Goal: Transaction & Acquisition: Purchase product/service

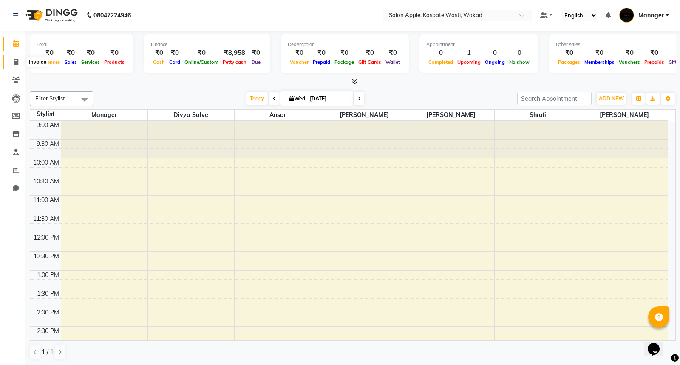
click at [16, 61] on icon at bounding box center [16, 62] width 5 height 6
select select "service"
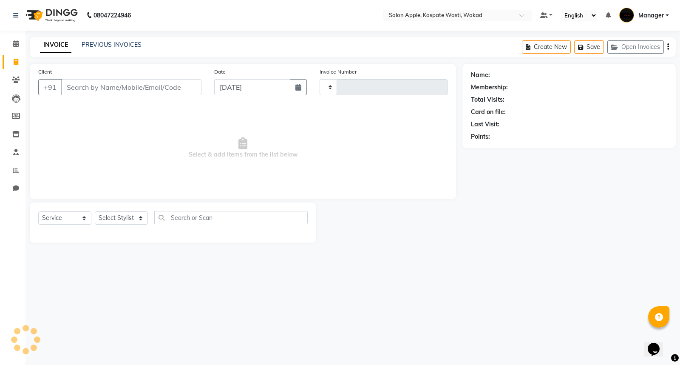
type input "1422"
select select "7956"
click at [133, 219] on select "Select Stylist Ansar Divya salve [PERSON_NAME] Manager [PERSON_NAME] [PERSON_NA…" at bounding box center [121, 217] width 53 height 13
select select "79940"
click at [95, 212] on select "Select Stylist Ansar Divya salve [PERSON_NAME] Manager [PERSON_NAME] [PERSON_NA…" at bounding box center [121, 217] width 53 height 13
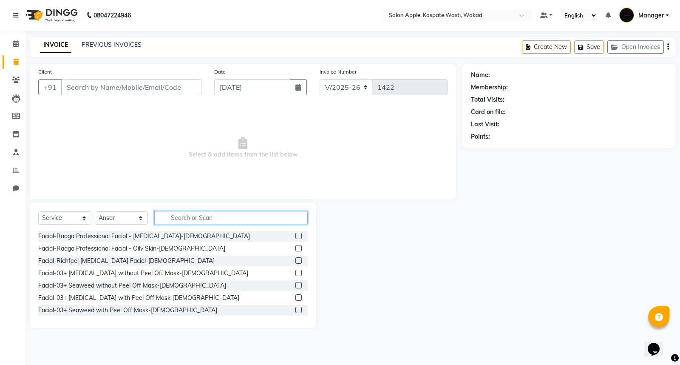
click at [182, 213] on input "text" at bounding box center [230, 217] width 153 height 13
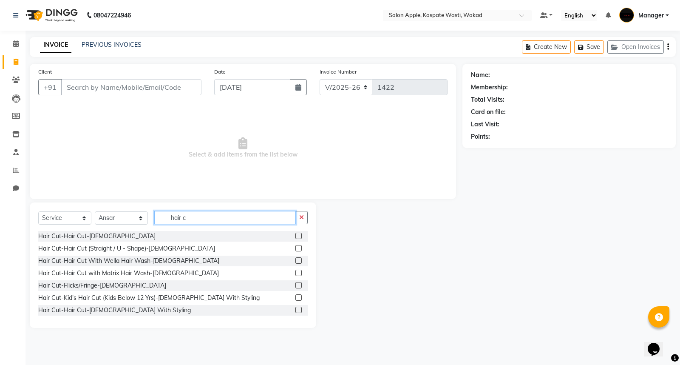
type input "hair c"
click at [295, 310] on label at bounding box center [298, 310] width 6 height 6
click at [295, 310] on input "checkbox" at bounding box center [298, 310] width 6 height 6
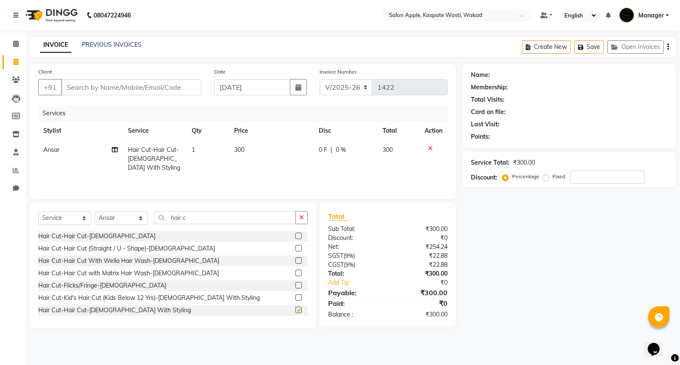
checkbox input "false"
click at [99, 87] on input "Client" at bounding box center [131, 87] width 140 height 16
type input "7"
type input "0"
type input "7972389042"
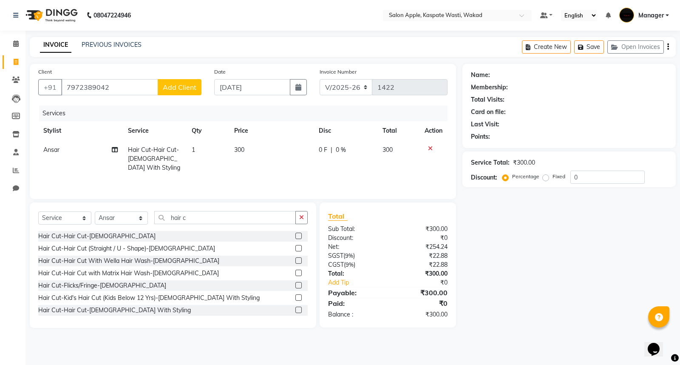
click at [177, 88] on span "Add Client" at bounding box center [180, 87] width 34 height 9
select select "22"
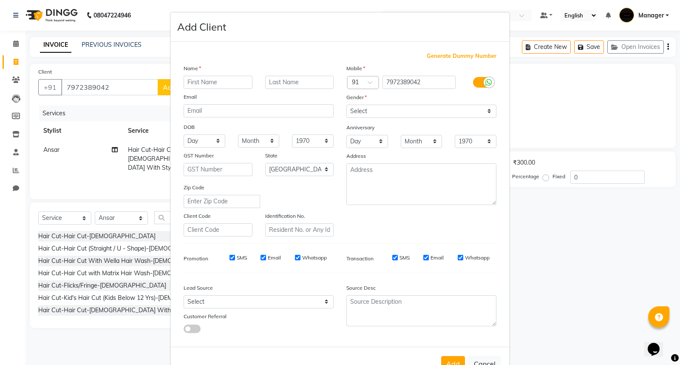
click at [195, 82] on input "text" at bounding box center [218, 82] width 69 height 13
click at [188, 82] on input "sidhhant" at bounding box center [218, 82] width 69 height 13
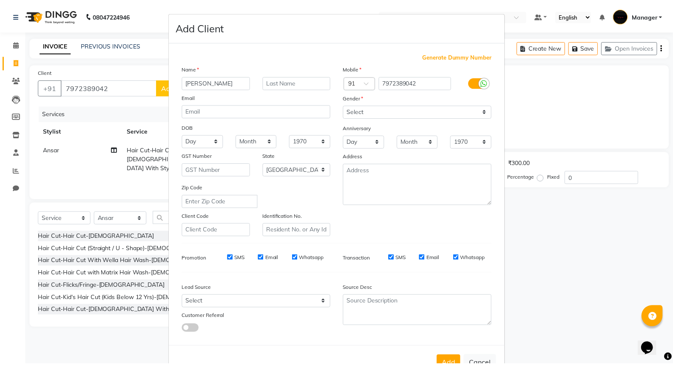
scroll to position [28, 0]
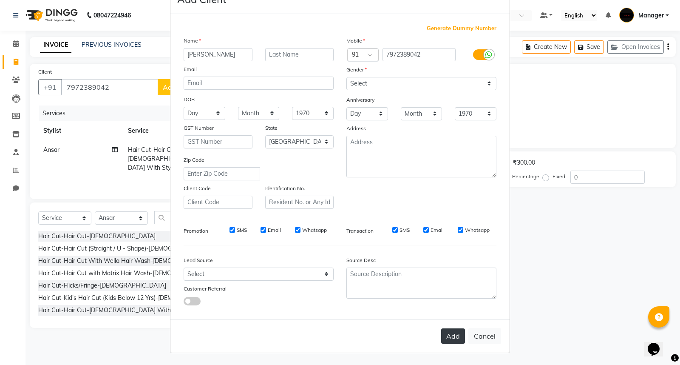
type input "Sidhhant"
click at [451, 336] on button "Add" at bounding box center [453, 335] width 24 height 15
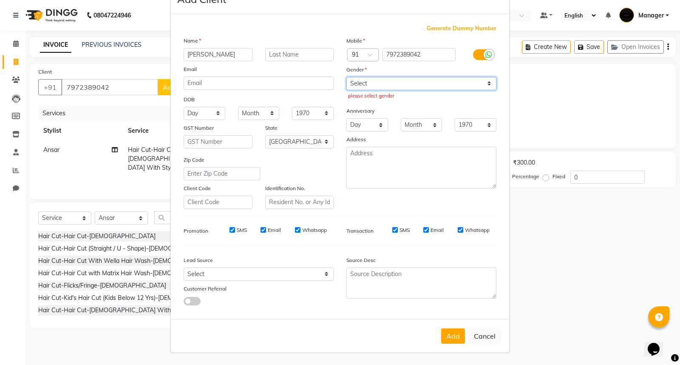
click at [430, 88] on select "Select [DEMOGRAPHIC_DATA] [DEMOGRAPHIC_DATA] Other Prefer Not To Say" at bounding box center [421, 83] width 150 height 13
select select "[DEMOGRAPHIC_DATA]"
click at [346, 77] on select "Select [DEMOGRAPHIC_DATA] [DEMOGRAPHIC_DATA] Other Prefer Not To Say" at bounding box center [421, 83] width 150 height 13
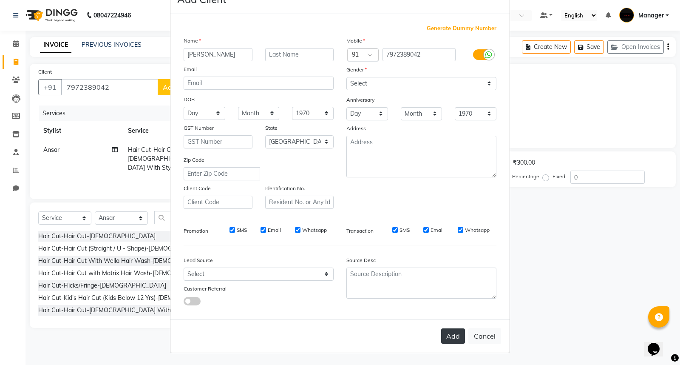
click at [446, 336] on button "Add" at bounding box center [453, 335] width 24 height 15
select select
select select "null"
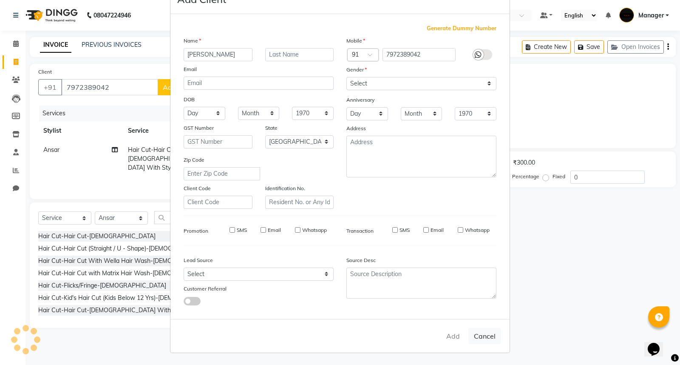
select select
checkbox input "false"
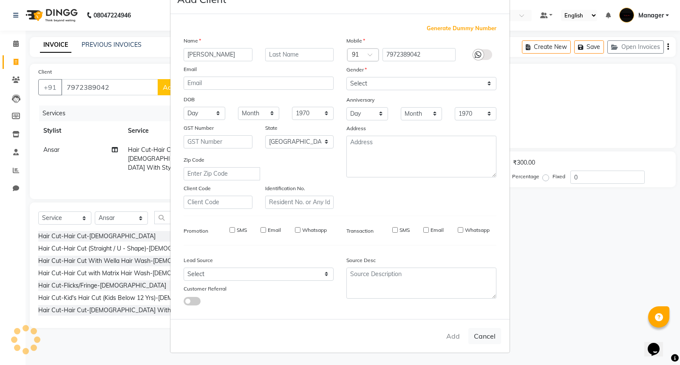
checkbox input "false"
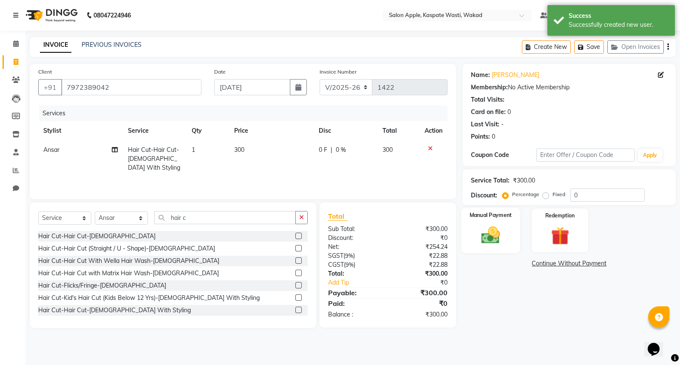
click at [492, 228] on img at bounding box center [491, 235] width 31 height 22
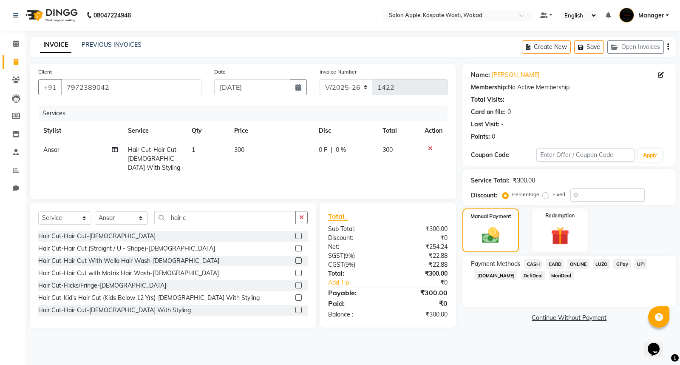
click at [582, 262] on span "ONLINE" at bounding box center [579, 264] width 22 height 10
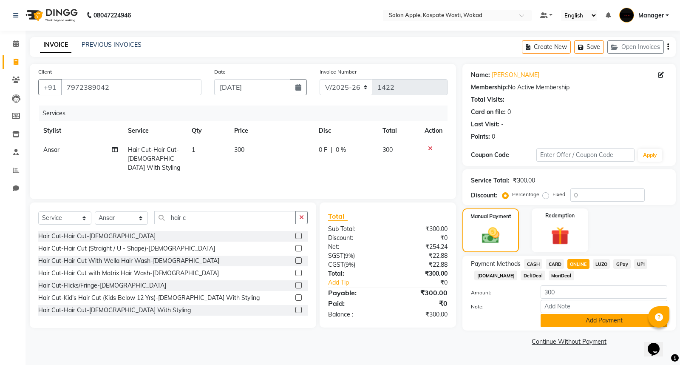
click at [592, 321] on button "Add Payment" at bounding box center [604, 320] width 127 height 13
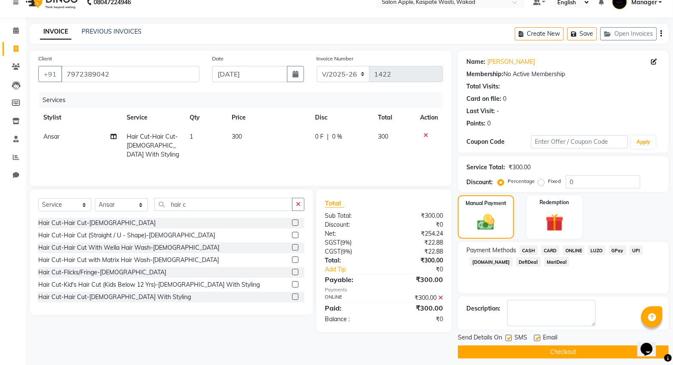
scroll to position [19, 0]
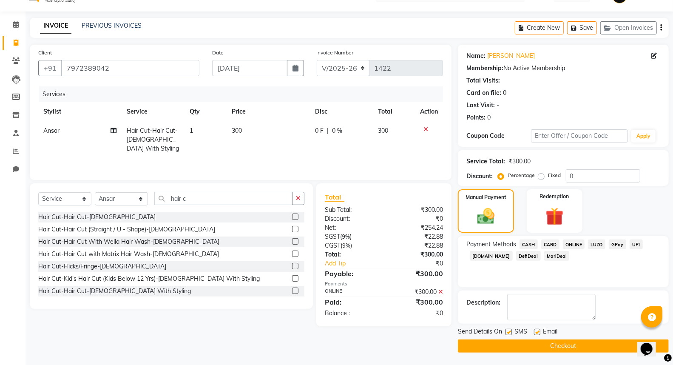
click at [585, 343] on button "Checkout" at bounding box center [563, 345] width 211 height 13
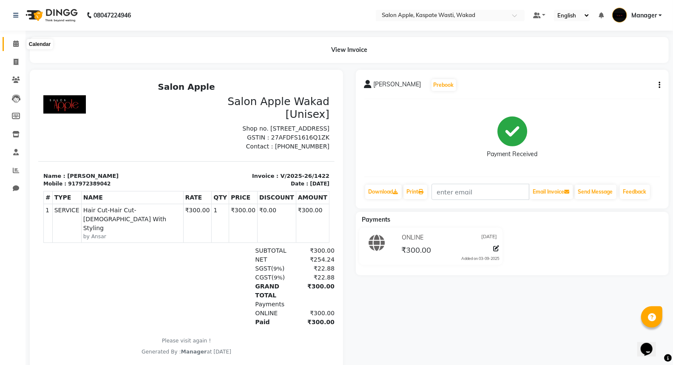
click at [17, 48] on span at bounding box center [16, 44] width 15 height 10
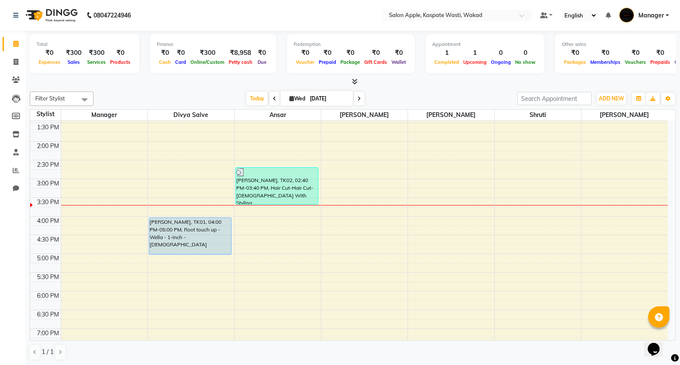
scroll to position [189, 0]
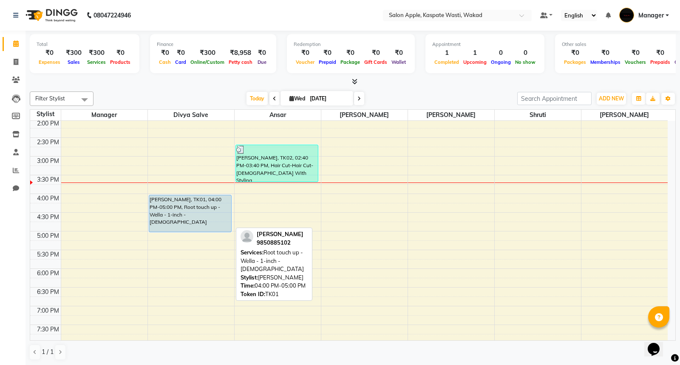
click at [218, 210] on div "[PERSON_NAME], TK01, 04:00 PM-05:00 PM, Root touch up - Wella - 1-inch - [DEMOG…" at bounding box center [190, 213] width 82 height 37
select select "5"
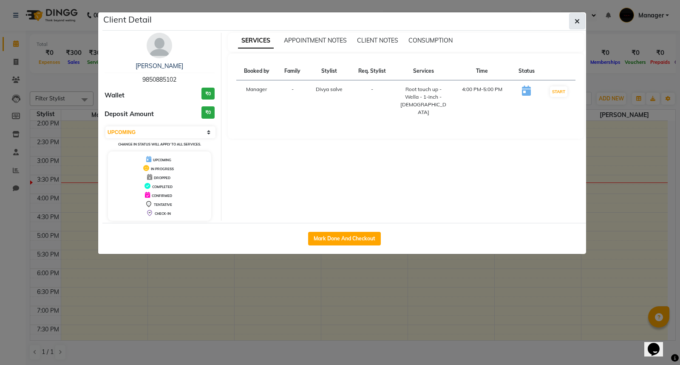
click at [579, 18] on icon "button" at bounding box center [577, 21] width 5 height 7
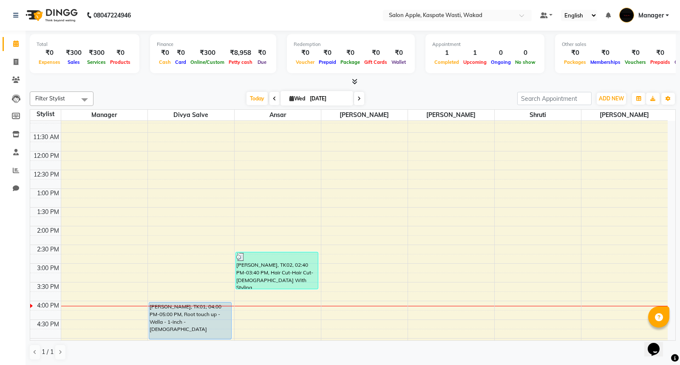
scroll to position [128, 0]
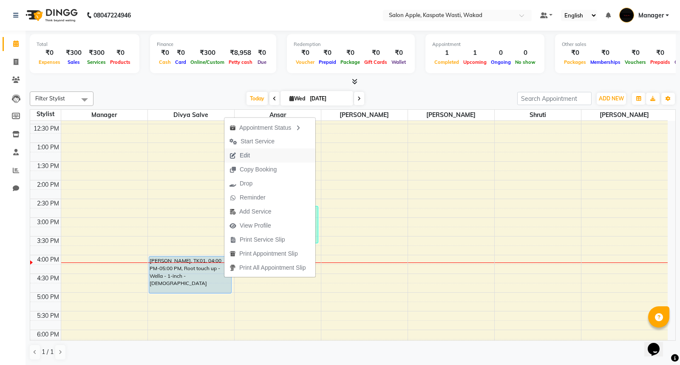
click at [250, 152] on span "Edit" at bounding box center [239, 155] width 31 height 14
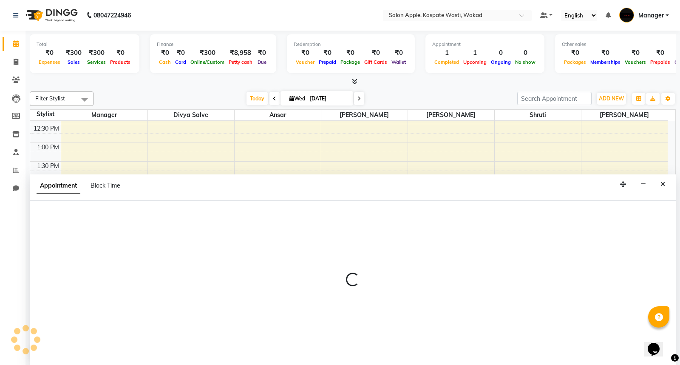
select select "upcoming"
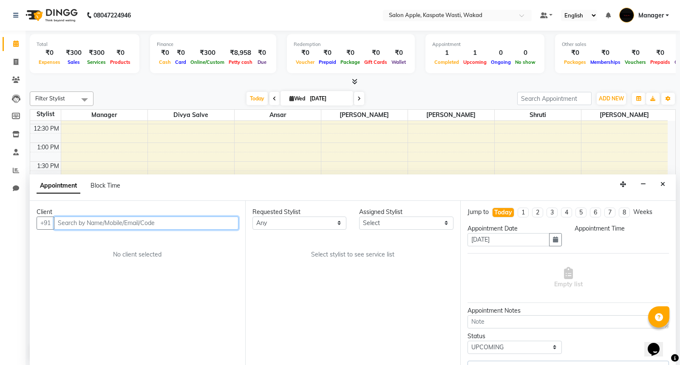
select select "90276"
select select "960"
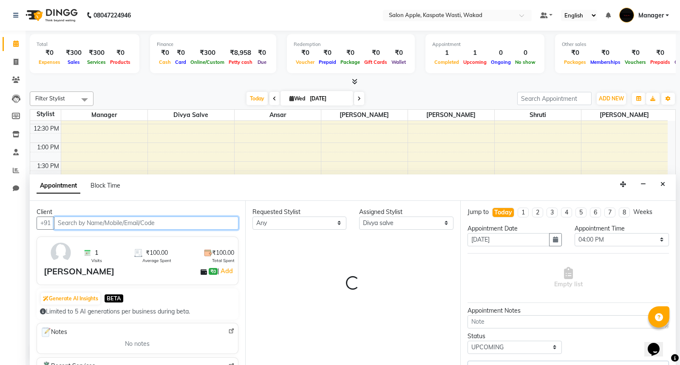
scroll to position [264, 0]
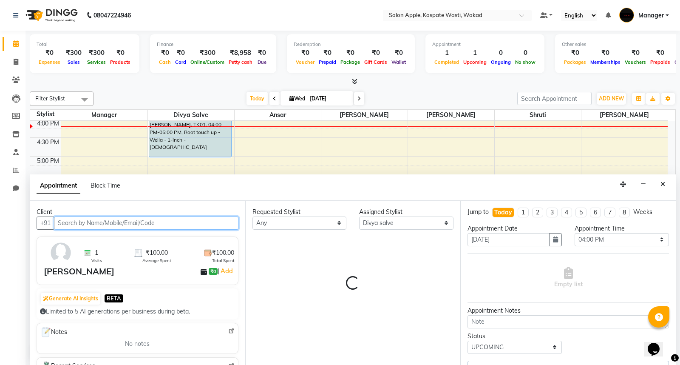
select select "4149"
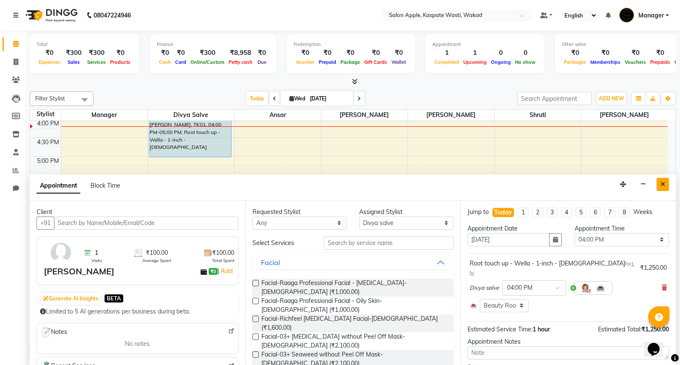
click at [467, 151] on div "9:00 AM 9:30 AM 10:00 AM 10:30 AM 11:00 AM 11:30 AM 12:00 PM 12:30 PM 1:00 PM 1…" at bounding box center [349, 100] width 638 height 486
click at [660, 182] on button "Close" at bounding box center [663, 184] width 12 height 13
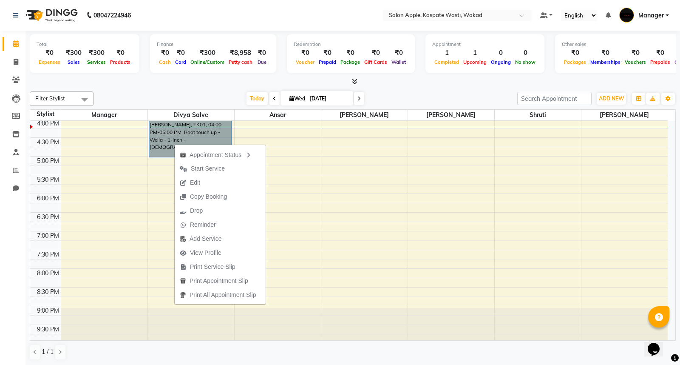
click at [382, 212] on div "9:00 AM 9:30 AM 10:00 AM 10:30 AM 11:00 AM 11:30 AM 12:00 PM 12:30 PM 1:00 PM 1…" at bounding box center [349, 100] width 638 height 486
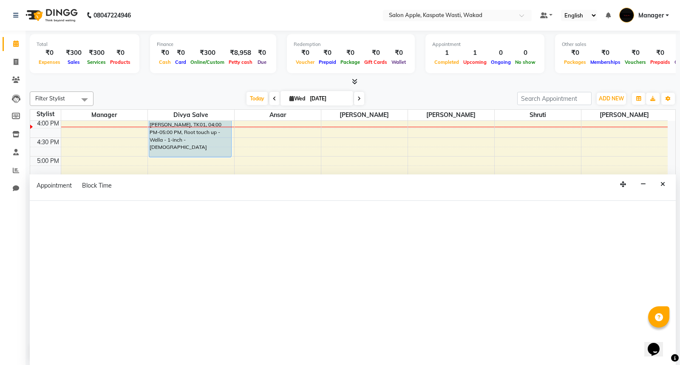
select select "82949"
select select "1095"
select select "tentative"
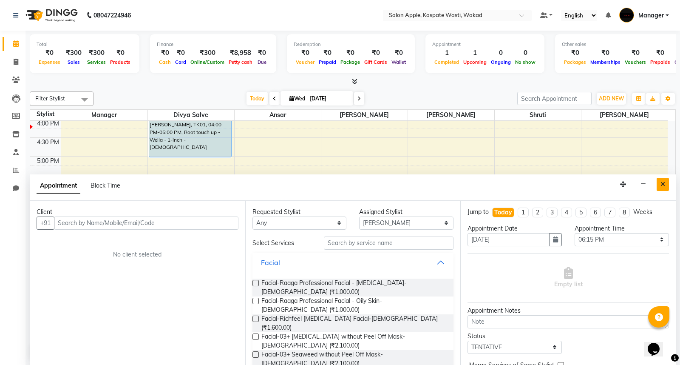
click at [381, 160] on div "9:00 AM 9:30 AM 10:00 AM 10:30 AM 11:00 AM 11:30 AM 12:00 PM 12:30 PM 1:00 PM 1…" at bounding box center [349, 100] width 638 height 486
click at [662, 181] on icon "Close" at bounding box center [663, 184] width 5 height 6
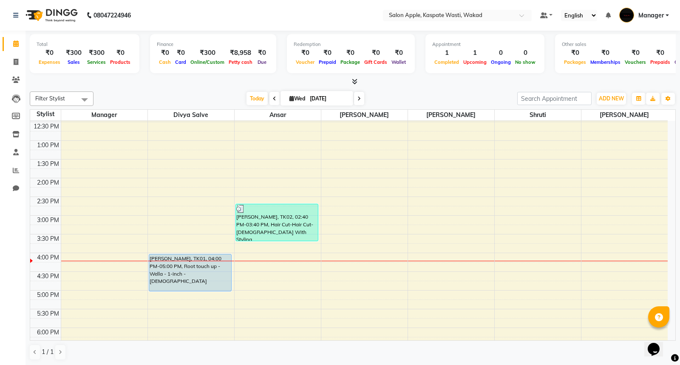
scroll to position [122, 0]
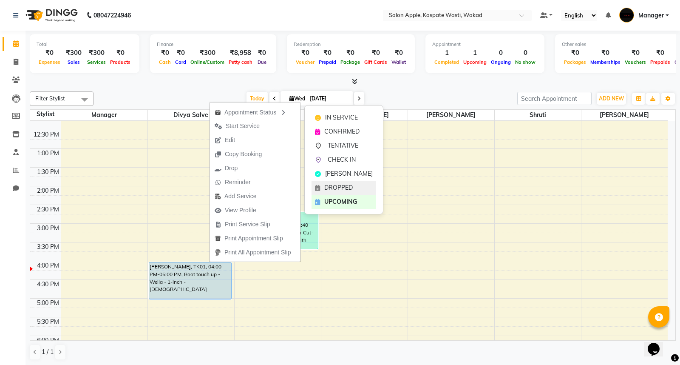
click at [342, 184] on span "DROPPED" at bounding box center [338, 187] width 28 height 9
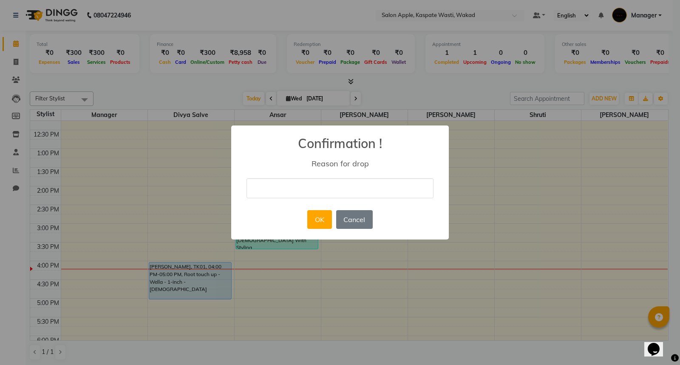
type input "Cancel"
click at [329, 219] on button "OK" at bounding box center [319, 219] width 24 height 19
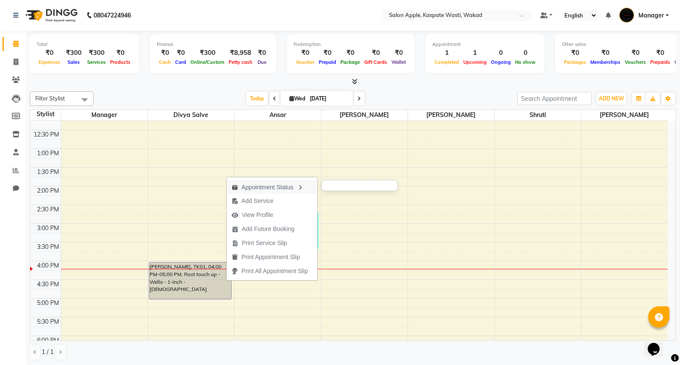
click at [304, 189] on icon "button" at bounding box center [300, 188] width 7 height 6
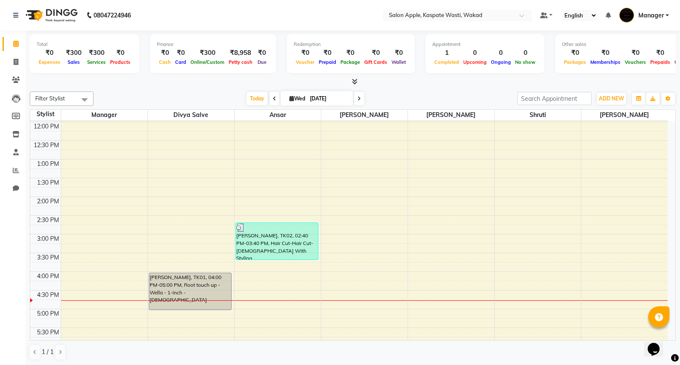
scroll to position [94, 0]
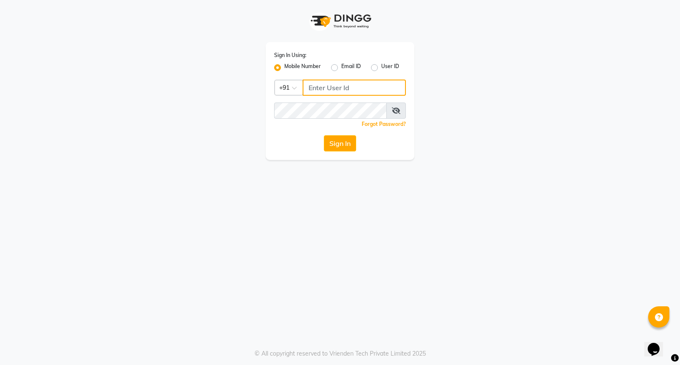
type input "9921216323"
click at [341, 142] on button "Sign In" at bounding box center [340, 143] width 32 height 16
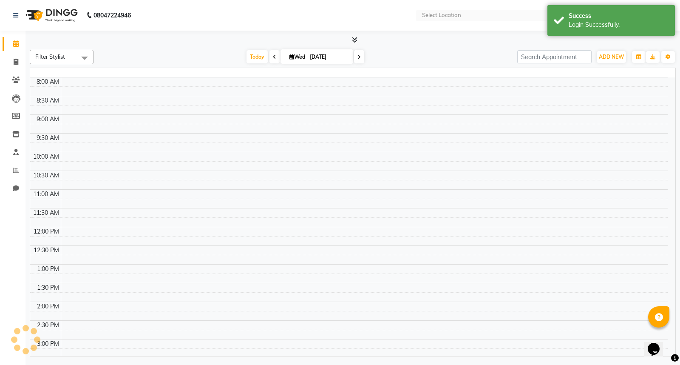
select select "en"
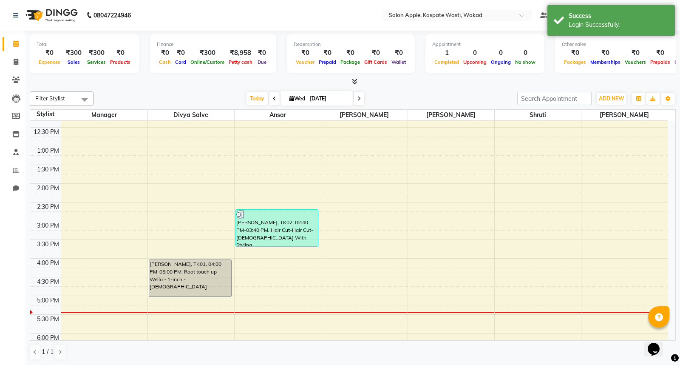
scroll to position [189, 0]
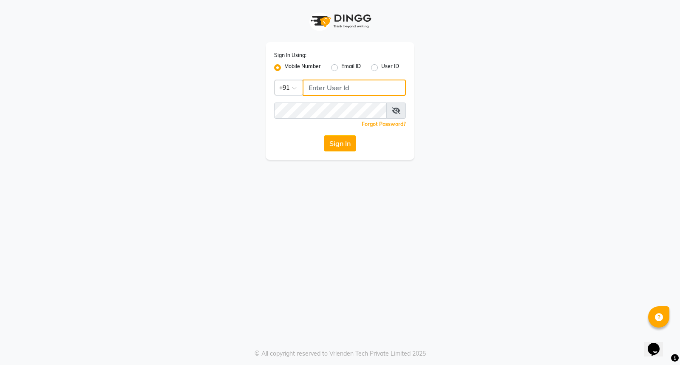
type input "9921216323"
click at [341, 142] on button "Sign In" at bounding box center [340, 143] width 32 height 16
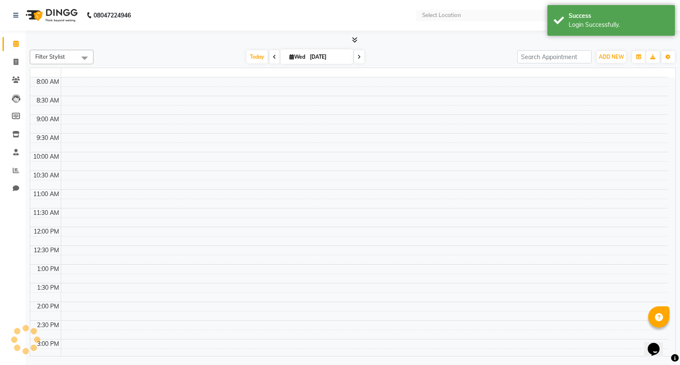
select select "en"
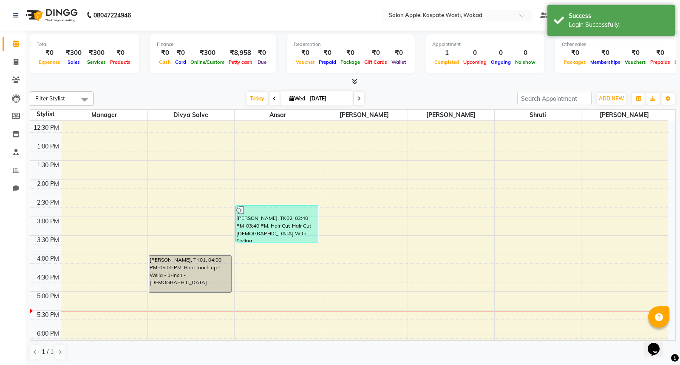
scroll to position [128, 0]
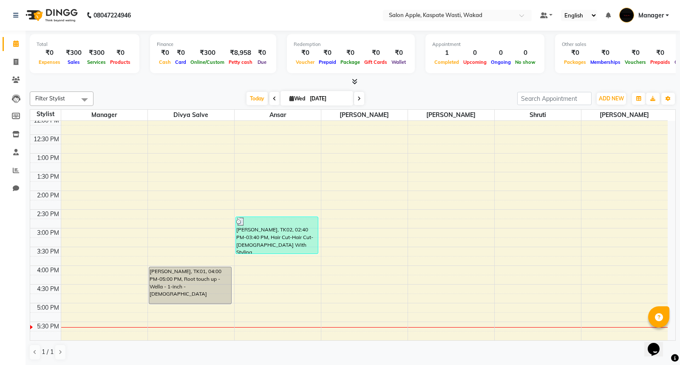
scroll to position [92, 0]
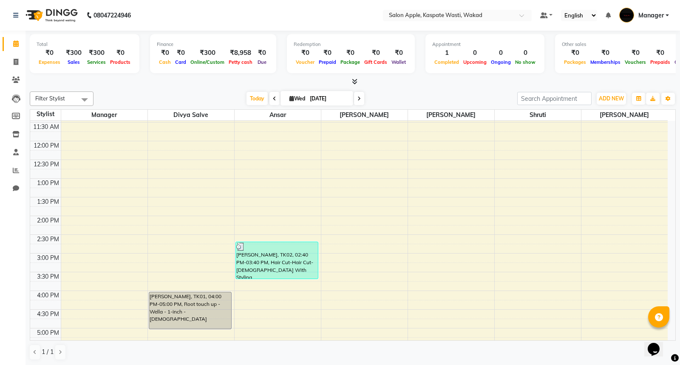
click at [668, 334] on div "Opens Chat This icon Opens the chat window." at bounding box center [658, 334] width 20 height 0
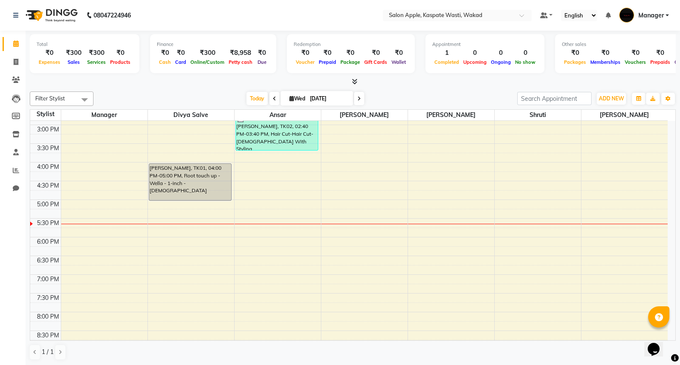
scroll to position [212, 0]
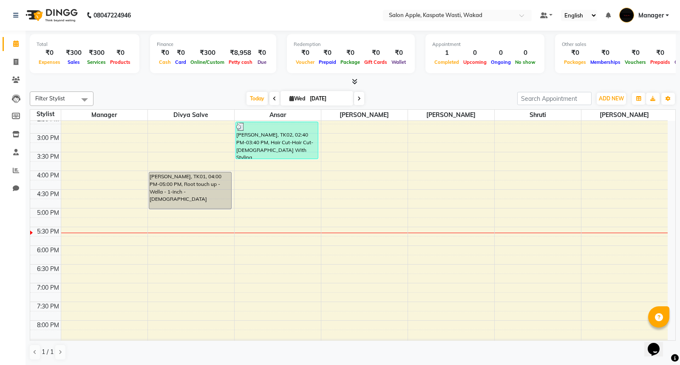
click at [460, 83] on div at bounding box center [353, 81] width 646 height 9
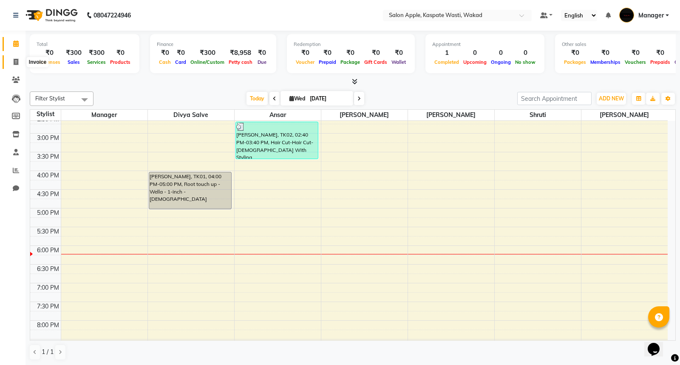
click at [14, 63] on icon at bounding box center [16, 62] width 5 height 6
select select "7956"
select select "service"
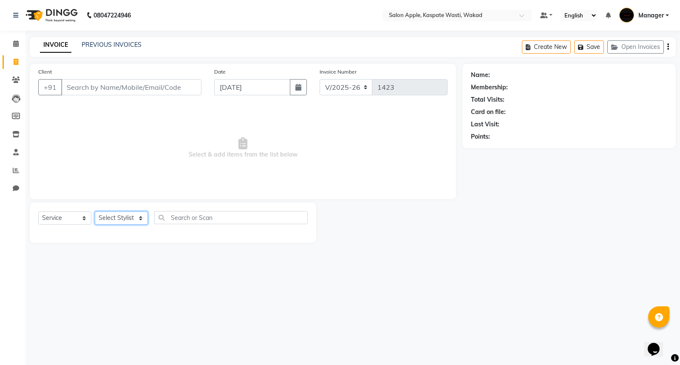
click at [137, 217] on select "Select Stylist Ansar Divya salve [PERSON_NAME] Manager [PERSON_NAME] [PERSON_NA…" at bounding box center [121, 217] width 53 height 13
select select "79940"
click at [95, 212] on select "Select Stylist Ansar Divya salve [PERSON_NAME] Manager [PERSON_NAME] [PERSON_NA…" at bounding box center [121, 217] width 53 height 13
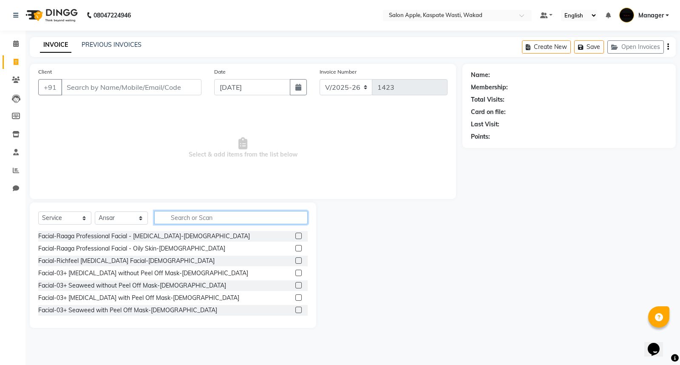
click at [174, 218] on input "text" at bounding box center [230, 217] width 153 height 13
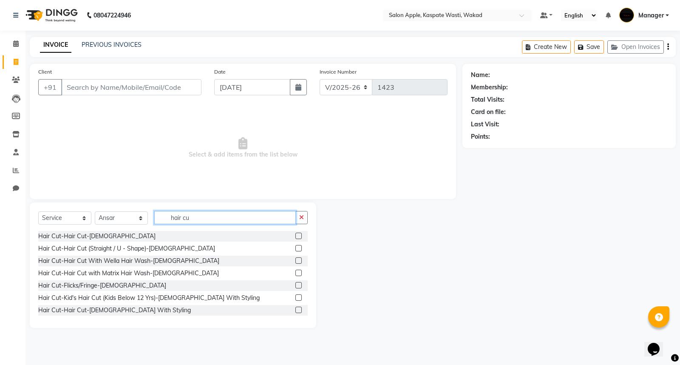
type input "hair cu"
click at [295, 236] on label at bounding box center [298, 236] width 6 height 6
click at [295, 236] on input "checkbox" at bounding box center [298, 236] width 6 height 6
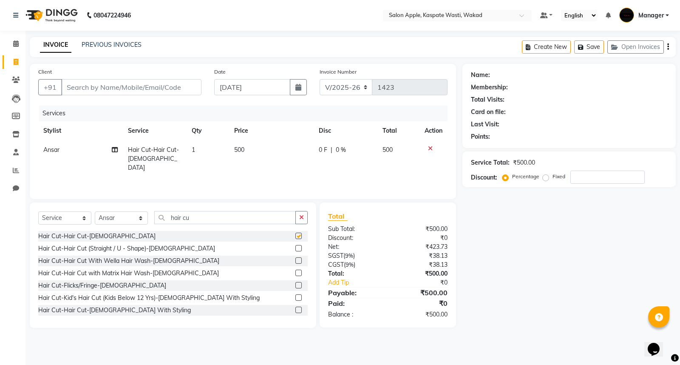
checkbox input "false"
click at [132, 83] on input "Client" at bounding box center [131, 87] width 140 height 16
click at [135, 85] on input "Client" at bounding box center [131, 87] width 140 height 16
type input "9"
type input "0"
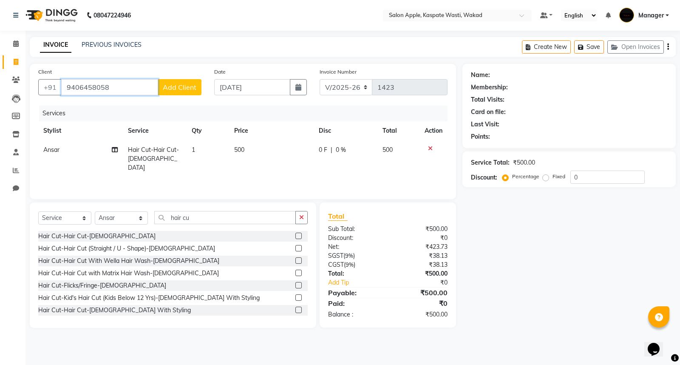
type input "9406458058"
click at [183, 85] on span "Add Client" at bounding box center [180, 87] width 34 height 9
select select "22"
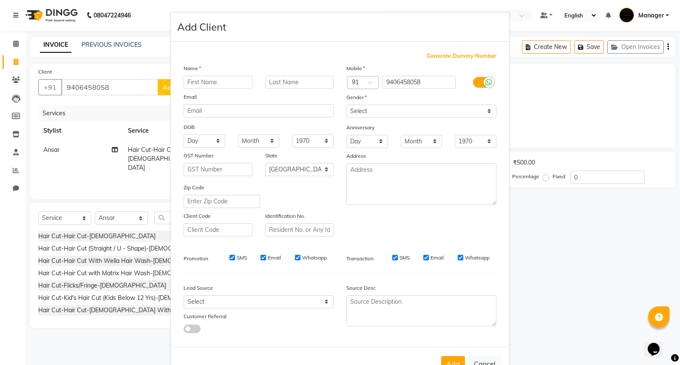
click at [194, 81] on input "text" at bounding box center [218, 82] width 69 height 13
click at [185, 82] on input "[DEMOGRAPHIC_DATA]" at bounding box center [218, 82] width 69 height 13
click at [188, 83] on input "[DEMOGRAPHIC_DATA]" at bounding box center [218, 82] width 69 height 13
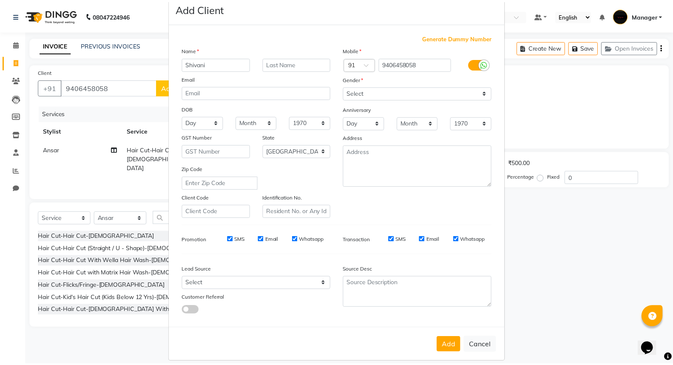
scroll to position [28, 0]
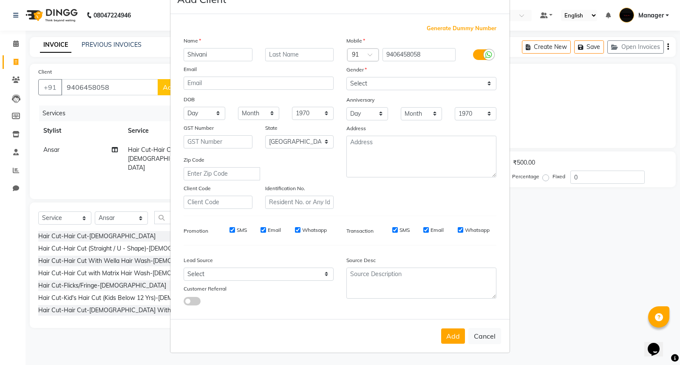
type input "Shivani"
click at [410, 83] on select "Select [DEMOGRAPHIC_DATA] [DEMOGRAPHIC_DATA] Other Prefer Not To Say" at bounding box center [421, 83] width 150 height 13
select select "[DEMOGRAPHIC_DATA]"
click at [346, 77] on select "Select [DEMOGRAPHIC_DATA] [DEMOGRAPHIC_DATA] Other Prefer Not To Say" at bounding box center [421, 83] width 150 height 13
click at [452, 337] on button "Add" at bounding box center [453, 335] width 24 height 15
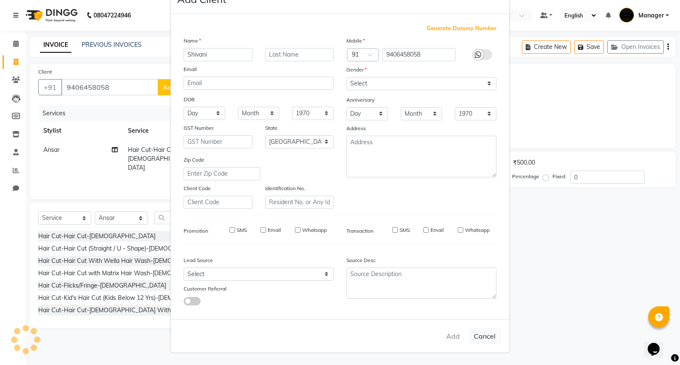
select select
select select "null"
select select
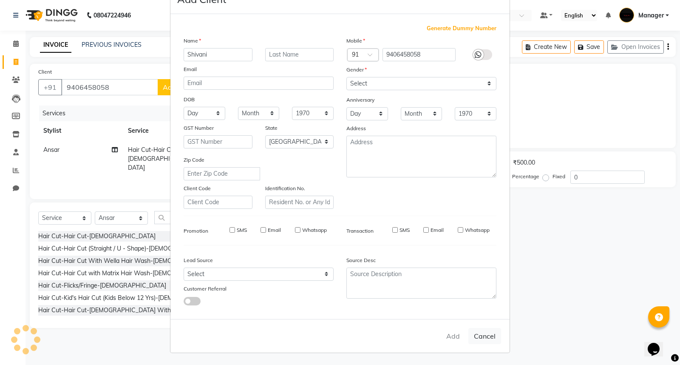
select select
checkbox input "false"
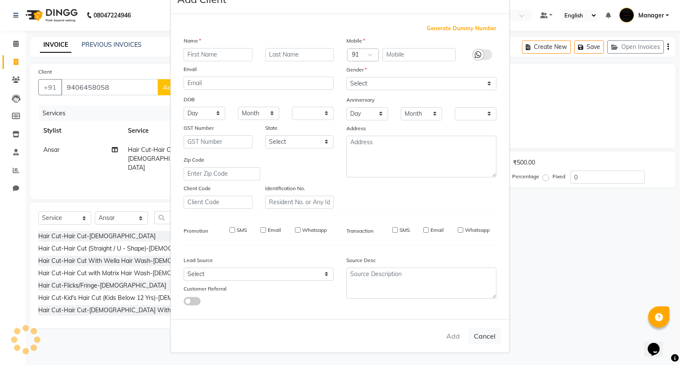
checkbox input "false"
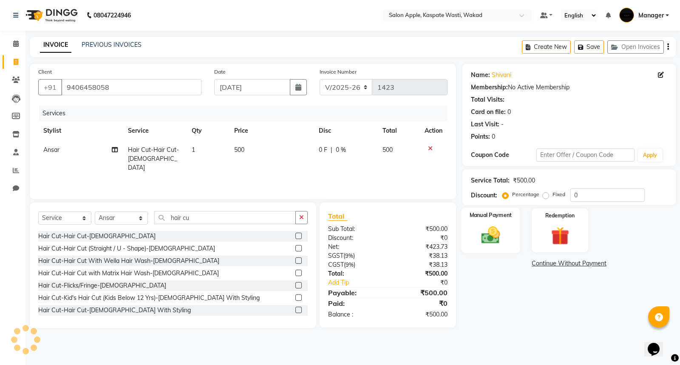
click at [477, 230] on img at bounding box center [491, 235] width 31 height 22
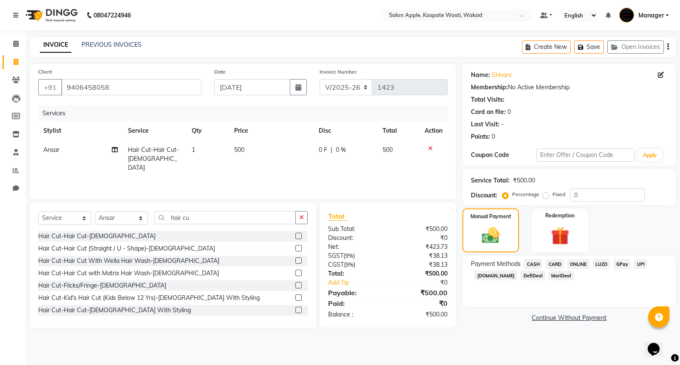
click at [579, 264] on span "ONLINE" at bounding box center [579, 264] width 22 height 10
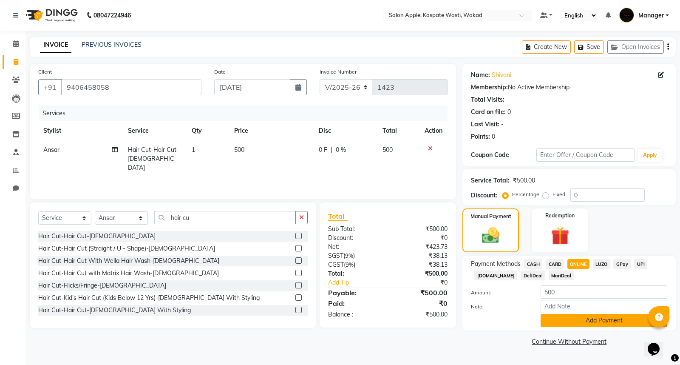
click at [585, 321] on button "Add Payment" at bounding box center [604, 320] width 127 height 13
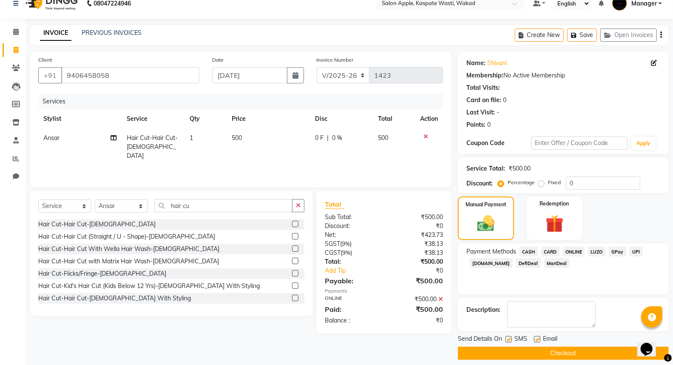
scroll to position [19, 0]
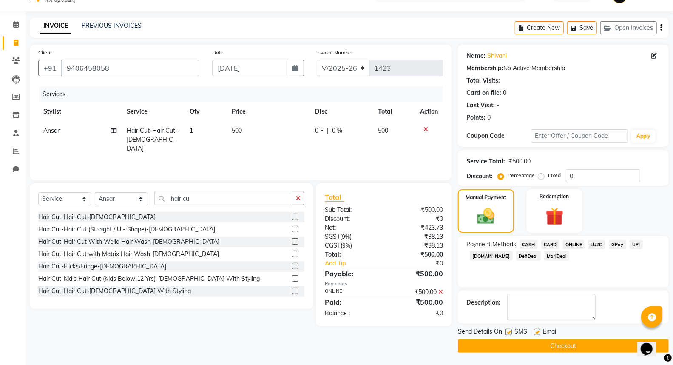
click at [579, 343] on button "Checkout" at bounding box center [563, 345] width 211 height 13
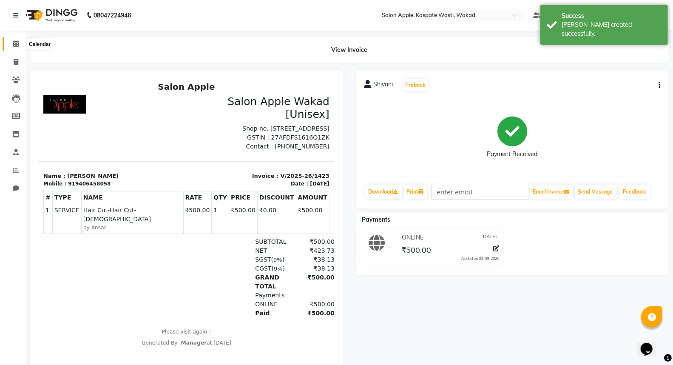
click at [16, 44] on icon at bounding box center [16, 43] width 6 height 6
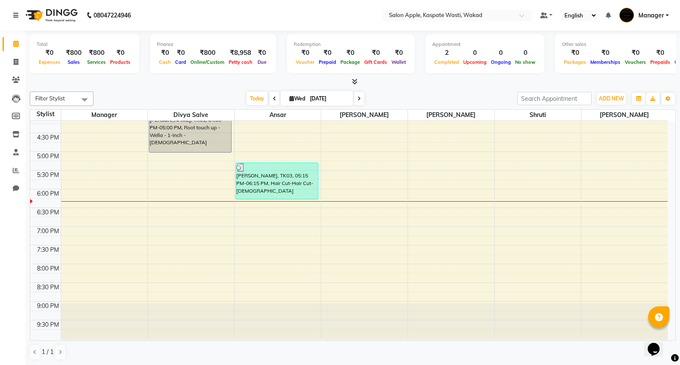
scroll to position [269, 0]
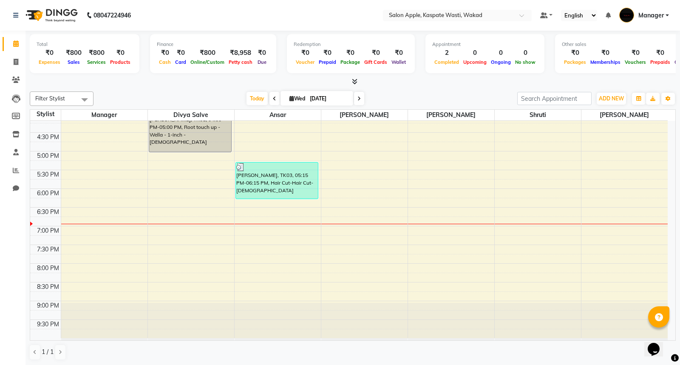
click at [358, 99] on icon at bounding box center [359, 98] width 3 height 5
type input "[DATE]"
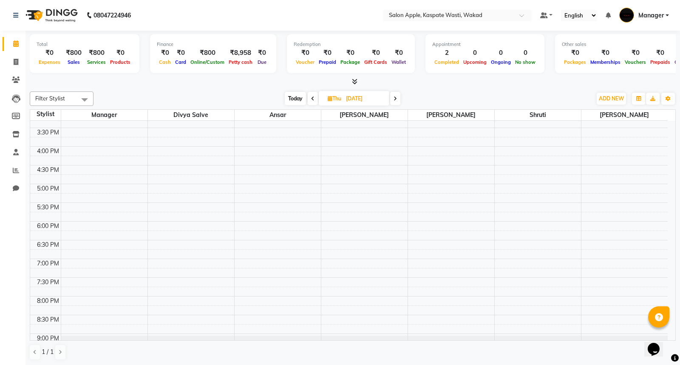
scroll to position [0, 0]
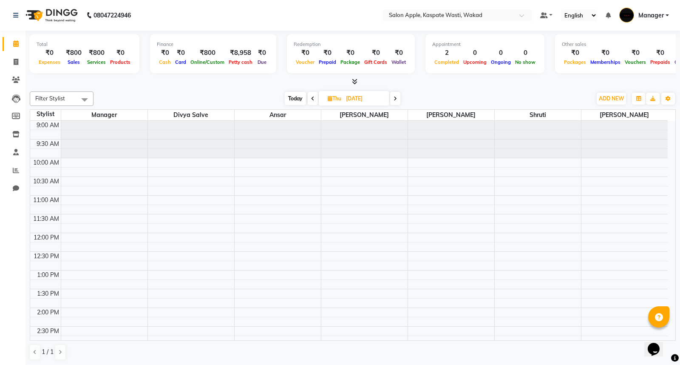
click at [528, 200] on div "9:00 AM 9:30 AM 10:00 AM 10:30 AM 11:00 AM 11:30 AM 12:00 PM 12:30 PM 1:00 PM 1…" at bounding box center [349, 364] width 638 height 486
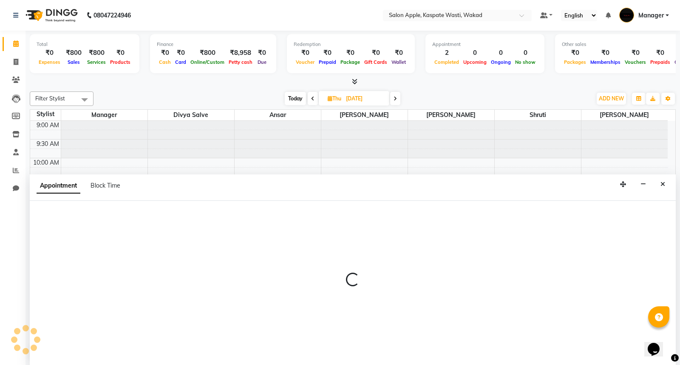
select select "88767"
select select "tentative"
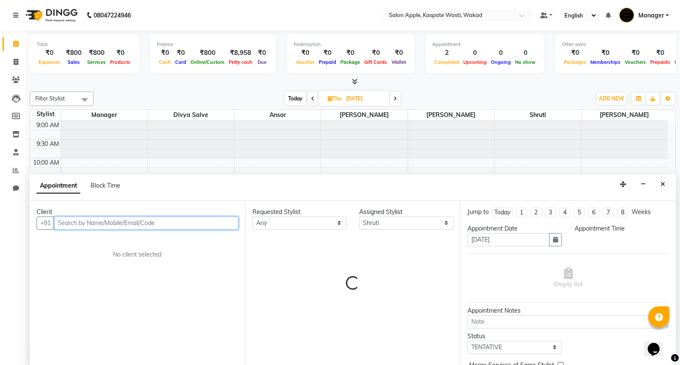
select select "660"
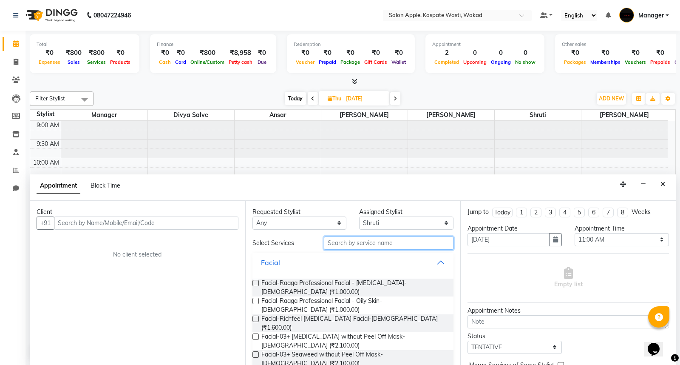
click at [382, 240] on input "text" at bounding box center [389, 242] width 130 height 13
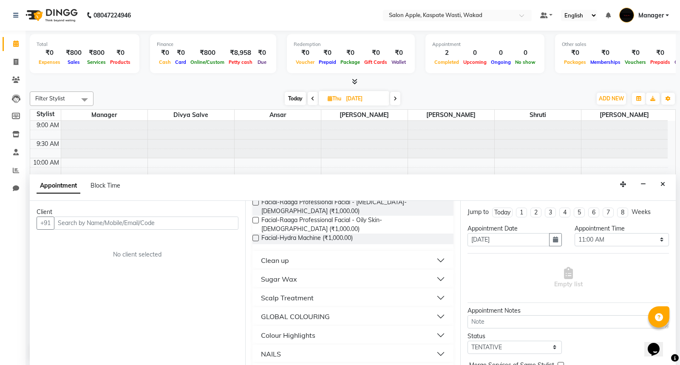
scroll to position [94, 0]
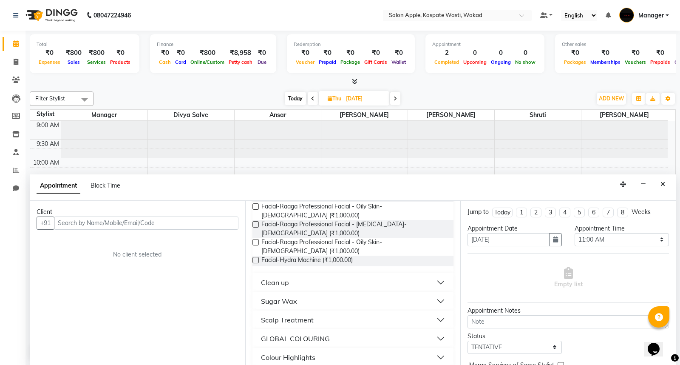
type input "1000"
click at [300, 275] on button "Clean up" at bounding box center [353, 282] width 195 height 15
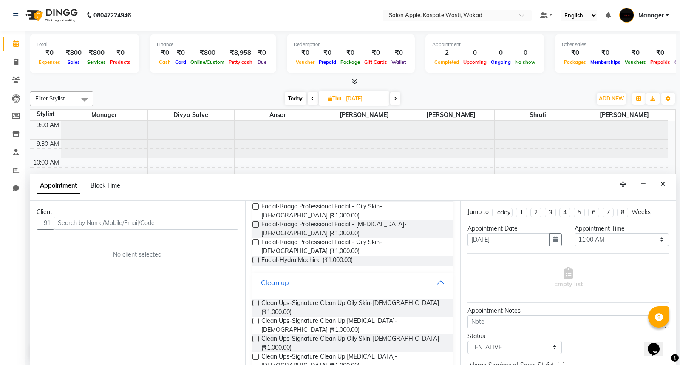
click at [300, 275] on button "Clean up" at bounding box center [353, 282] width 195 height 15
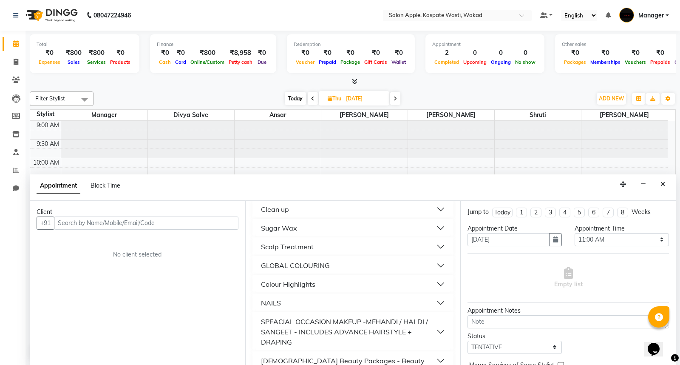
scroll to position [168, 0]
click at [328, 355] on div "[DEMOGRAPHIC_DATA] Beauty Packages - Beauty" at bounding box center [343, 360] width 164 height 10
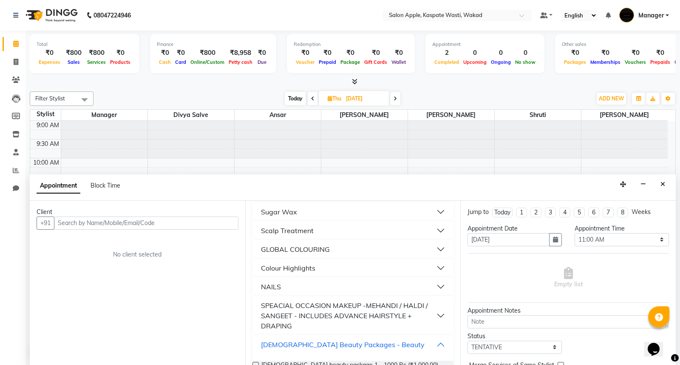
scroll to position [192, 0]
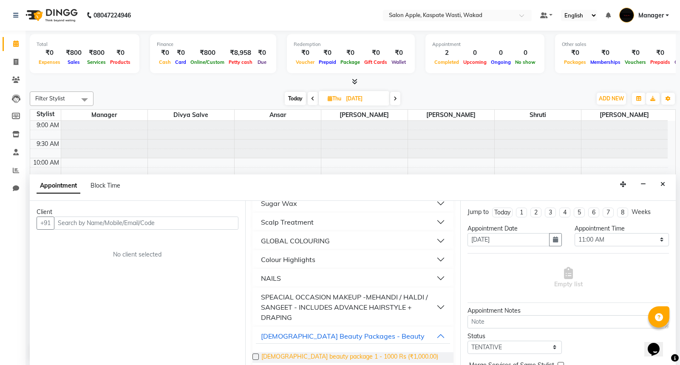
click at [295, 352] on span "[DEMOGRAPHIC_DATA] beauty package 1 - 1000 Rs (₹1,000.00)" at bounding box center [349, 357] width 177 height 11
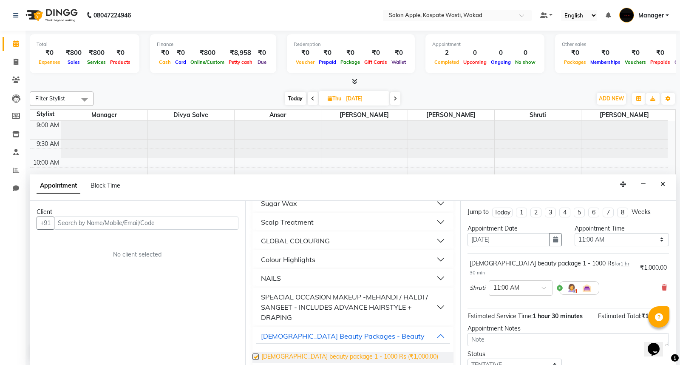
checkbox input "false"
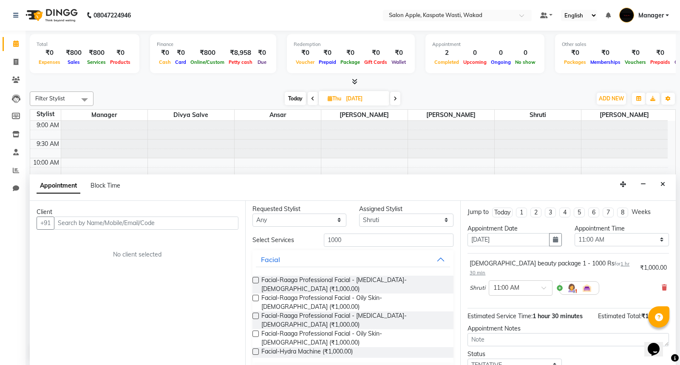
scroll to position [0, 0]
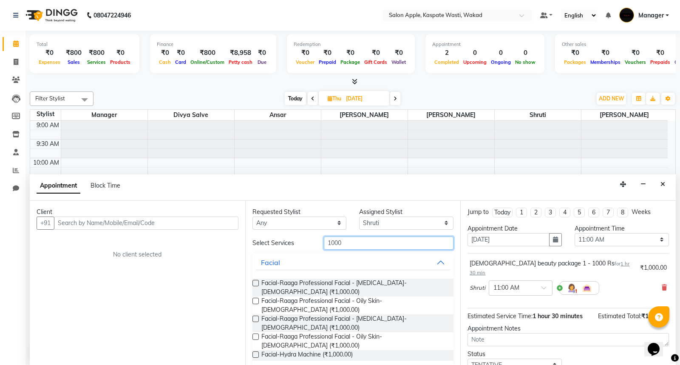
click at [426, 241] on input "1000" at bounding box center [389, 242] width 130 height 13
type input "1"
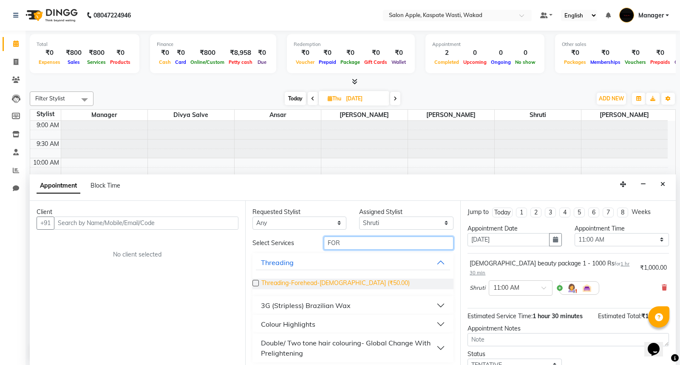
type input "FOR"
click at [314, 279] on span "Threading-Forehead-[DEMOGRAPHIC_DATA] (₹50.00)" at bounding box center [335, 283] width 148 height 11
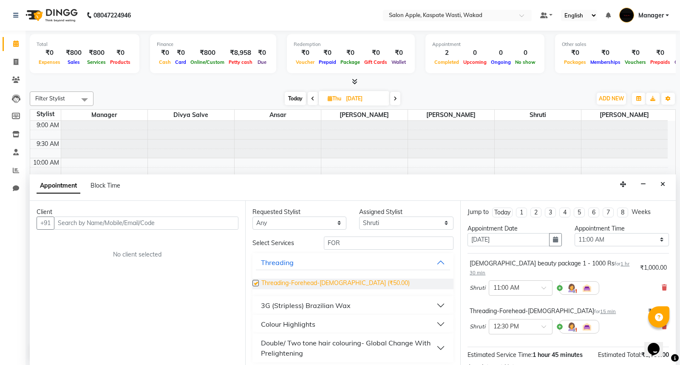
checkbox input "false"
click at [395, 235] on div "Requested Stylist Any Ansar Divya salve [PERSON_NAME] Manager [PERSON_NAME] [PE…" at bounding box center [353, 283] width 216 height 165
click at [397, 236] on input "FOR" at bounding box center [389, 242] width 130 height 13
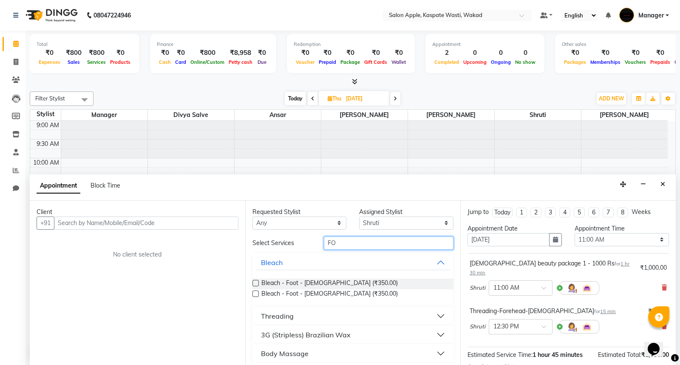
type input "F"
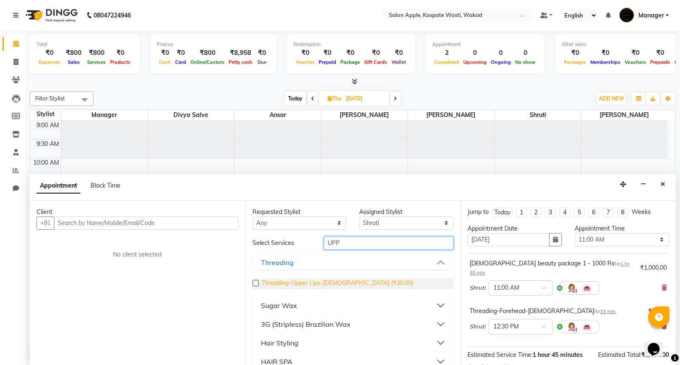
type input "UPP"
click at [275, 282] on span "Threading-Upper Lips-[DEMOGRAPHIC_DATA] (₹30.00)" at bounding box center [337, 283] width 152 height 11
checkbox input "false"
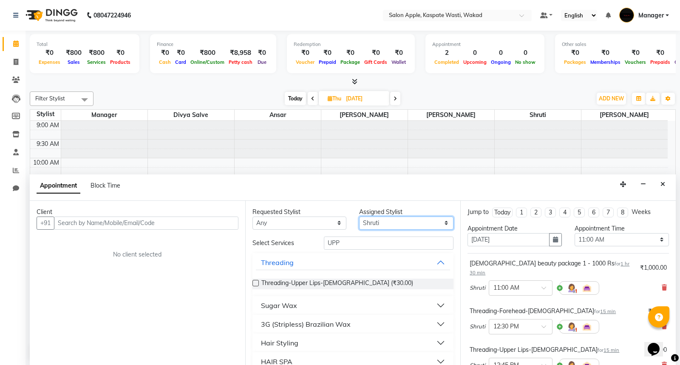
click at [397, 222] on select "Select [PERSON_NAME] salve [PERSON_NAME] Manager [PERSON_NAME] [PERSON_NAME]" at bounding box center [406, 222] width 94 height 13
select select "79940"
click at [359, 216] on select "Select [PERSON_NAME] salve [PERSON_NAME] Manager [PERSON_NAME] [PERSON_NAME]" at bounding box center [406, 222] width 94 height 13
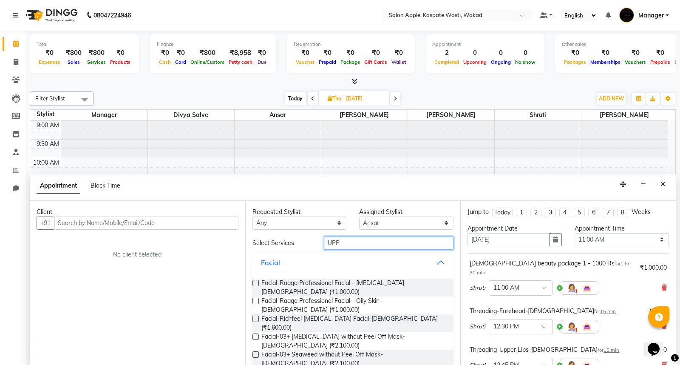
click at [380, 242] on input "UPP" at bounding box center [389, 242] width 130 height 13
type input "U"
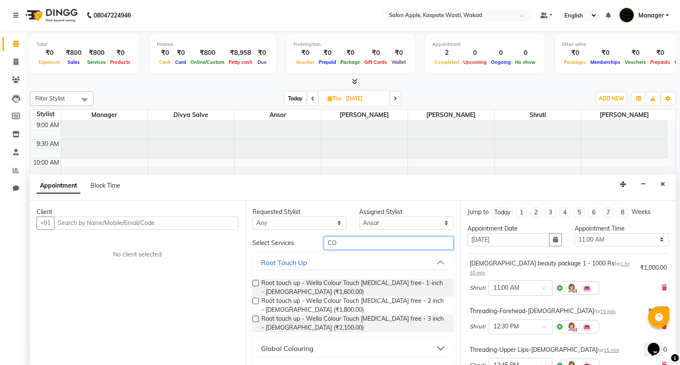
type input "C"
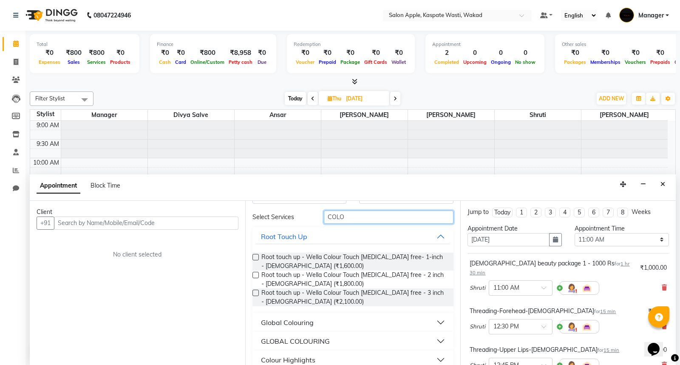
scroll to position [47, 0]
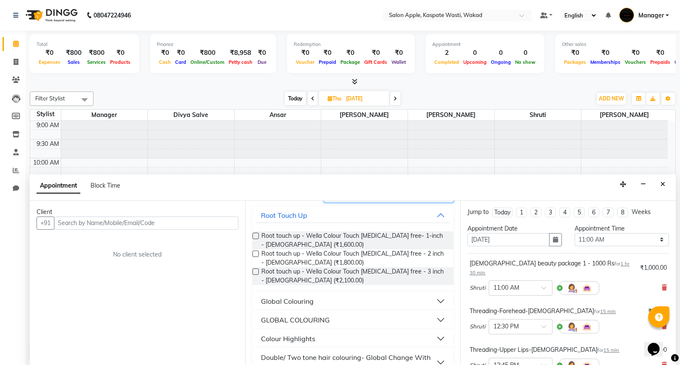
type input "COLO"
click at [328, 298] on button "Global Colouring" at bounding box center [353, 300] width 195 height 15
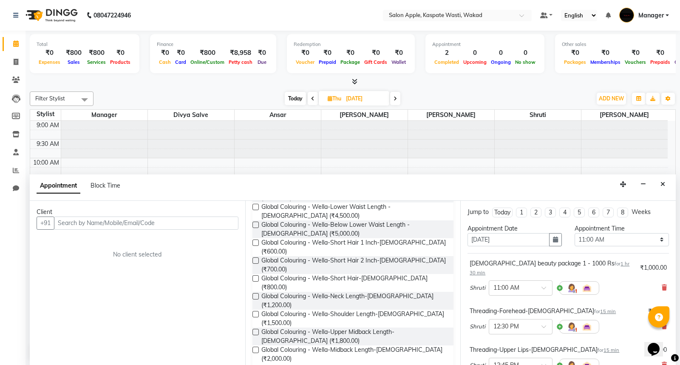
scroll to position [322, 0]
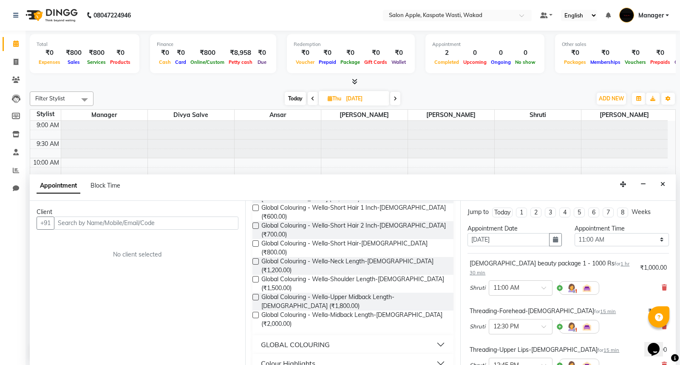
click at [322, 339] on div "GLOBAL COLOURING" at bounding box center [295, 344] width 69 height 10
click at [438, 337] on button "GLOBAL COLOURING" at bounding box center [353, 344] width 195 height 15
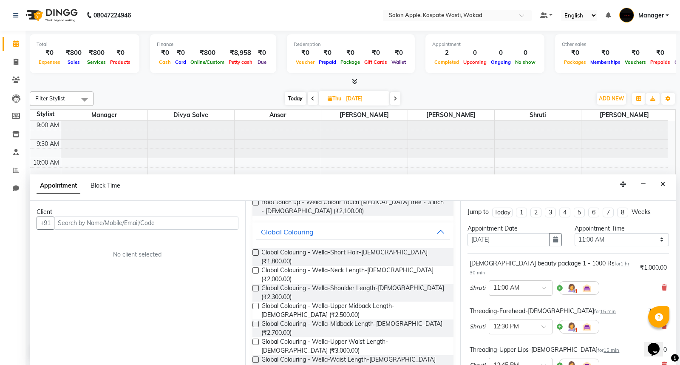
scroll to position [133, 0]
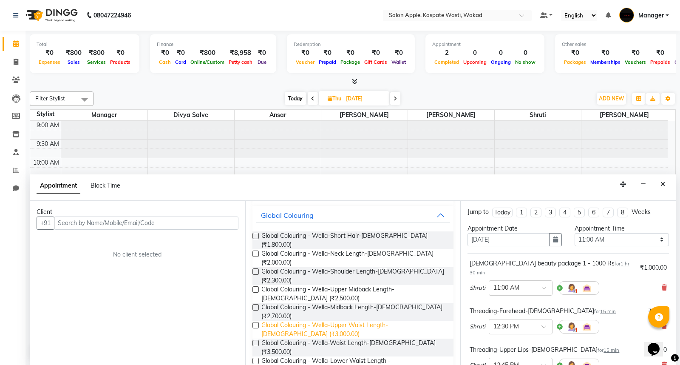
click at [287, 321] on span "Global Colouring - Wella-Upper Waist Length-[DEMOGRAPHIC_DATA] (₹3,000.00)" at bounding box center [354, 330] width 186 height 18
click at [322, 321] on span "Global Colouring - Wella-Upper Waist Length-[DEMOGRAPHIC_DATA] (₹3,000.00)" at bounding box center [354, 330] width 186 height 18
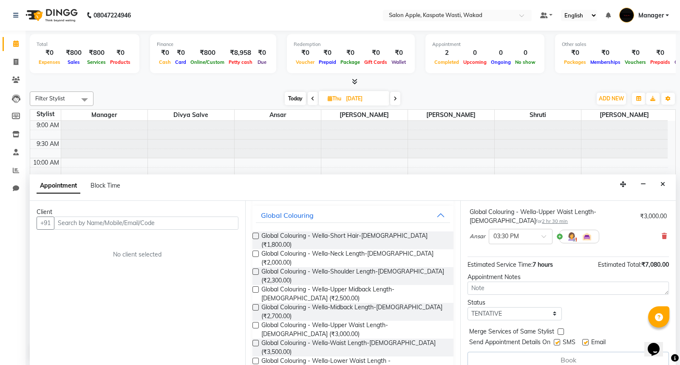
scroll to position [177, 0]
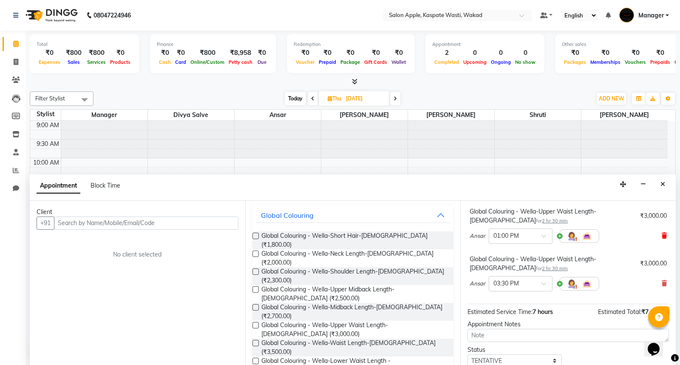
click at [662, 233] on icon at bounding box center [664, 236] width 5 height 6
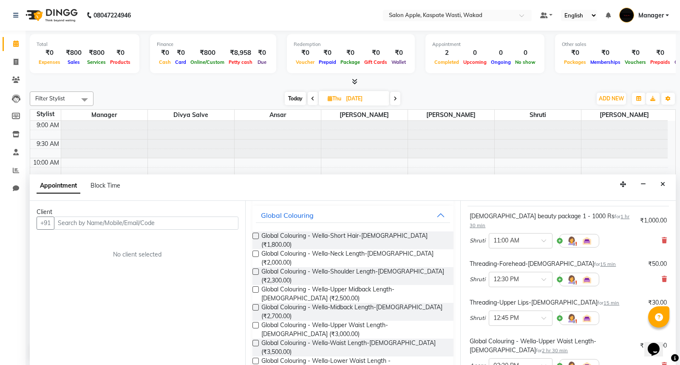
scroll to position [94, 0]
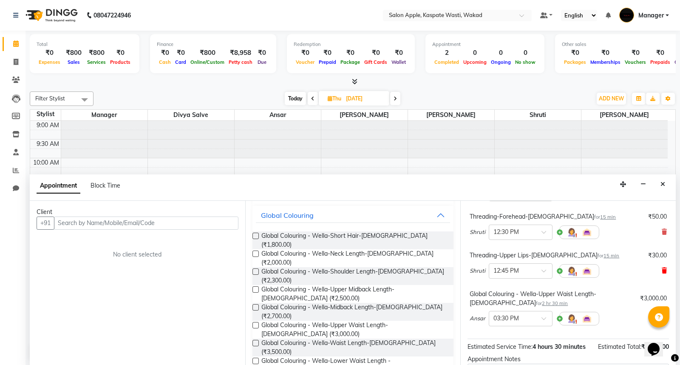
click at [662, 267] on icon at bounding box center [664, 270] width 5 height 6
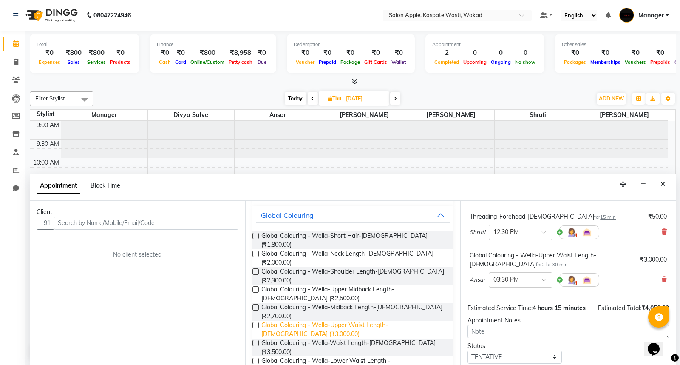
click at [300, 321] on span "Global Colouring - Wella-Upper Waist Length-[DEMOGRAPHIC_DATA] (₹3,000.00)" at bounding box center [354, 330] width 186 height 18
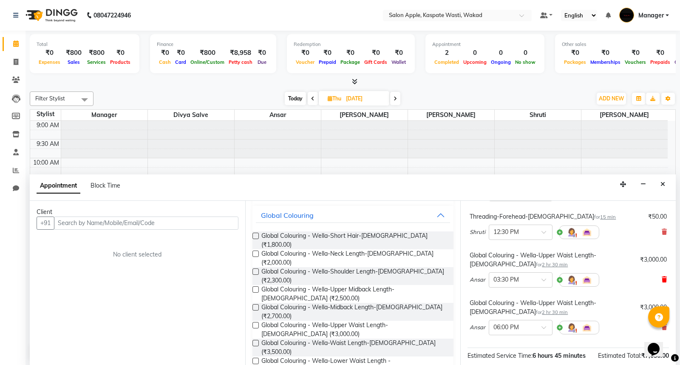
click at [662, 276] on icon at bounding box center [664, 279] width 5 height 6
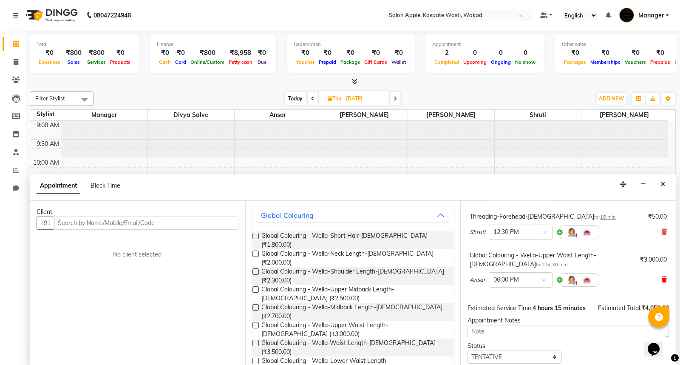
click at [662, 276] on icon at bounding box center [664, 279] width 5 height 6
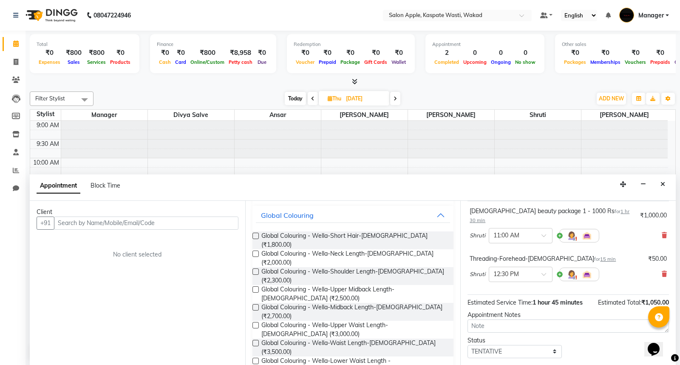
scroll to position [91, 0]
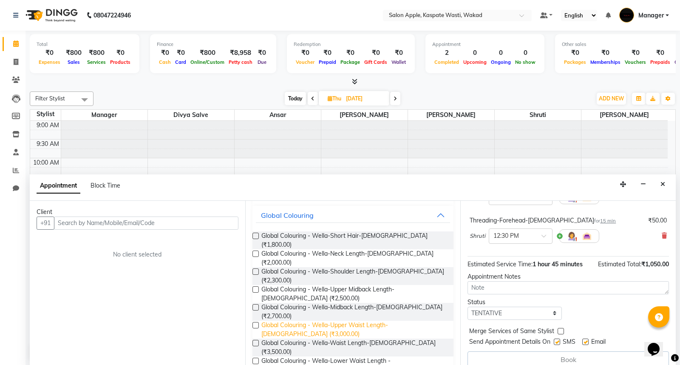
click at [307, 321] on span "Global Colouring - Wella-Upper Waist Length-[DEMOGRAPHIC_DATA] (₹3,000.00)" at bounding box center [354, 330] width 186 height 18
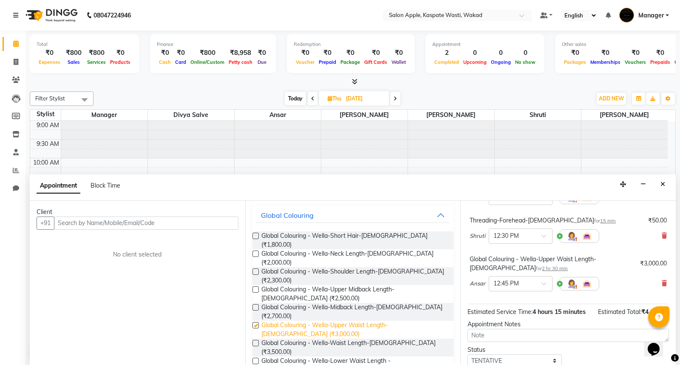
checkbox input "false"
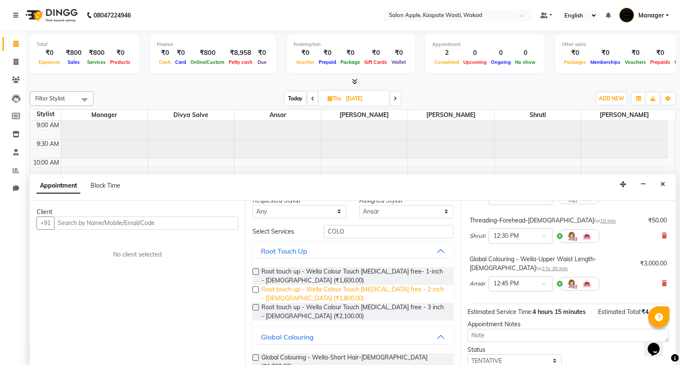
scroll to position [0, 0]
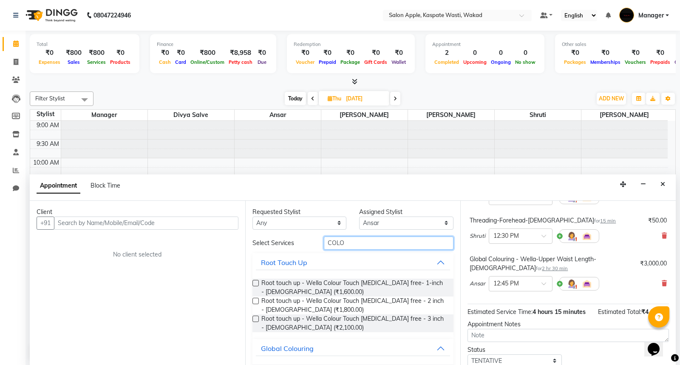
click at [378, 246] on input "COLO" at bounding box center [389, 242] width 130 height 13
type input "C"
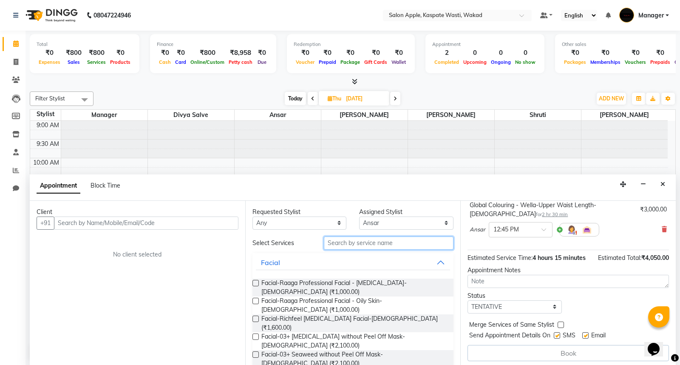
scroll to position [147, 0]
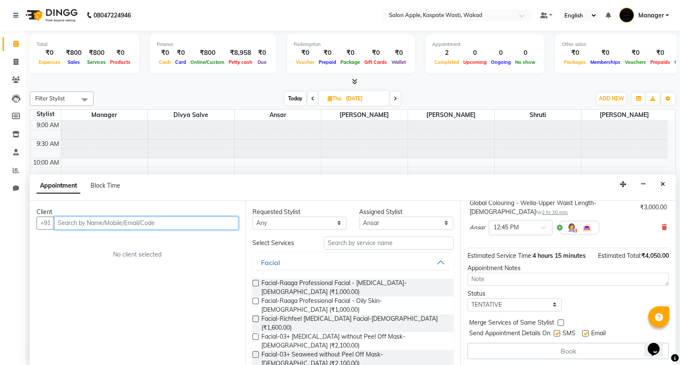
click at [189, 217] on input "text" at bounding box center [146, 222] width 185 height 13
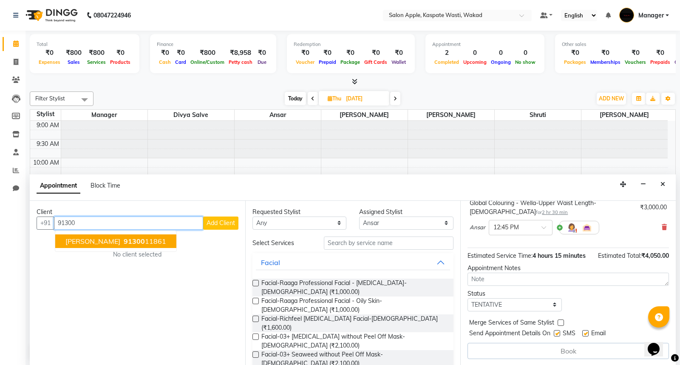
click at [151, 237] on button "[PERSON_NAME] 91300 11861" at bounding box center [115, 241] width 121 height 14
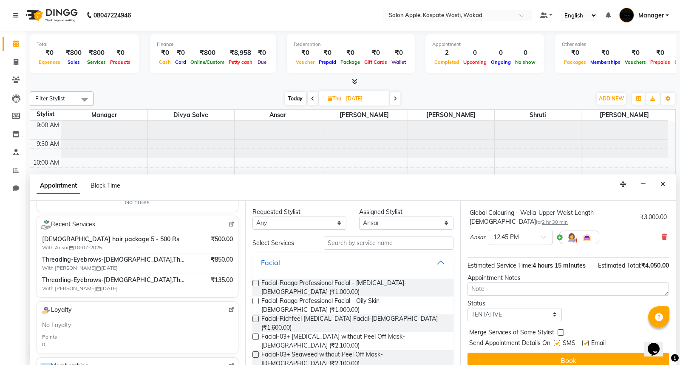
scroll to position [146, 0]
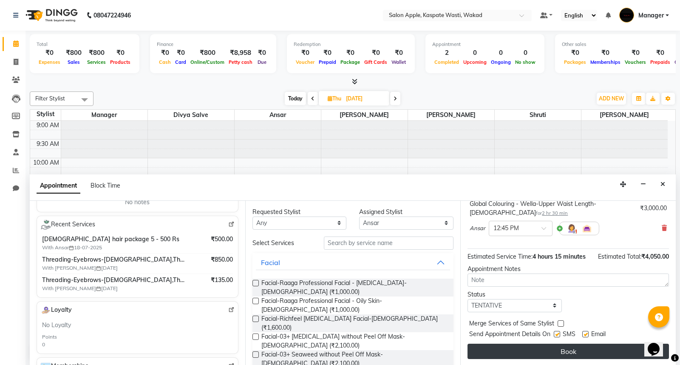
type input "9130011861"
click at [555, 350] on button "Book" at bounding box center [569, 351] width 202 height 15
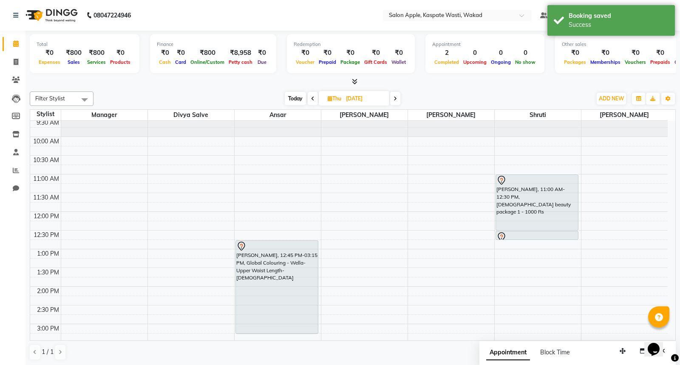
scroll to position [0, 0]
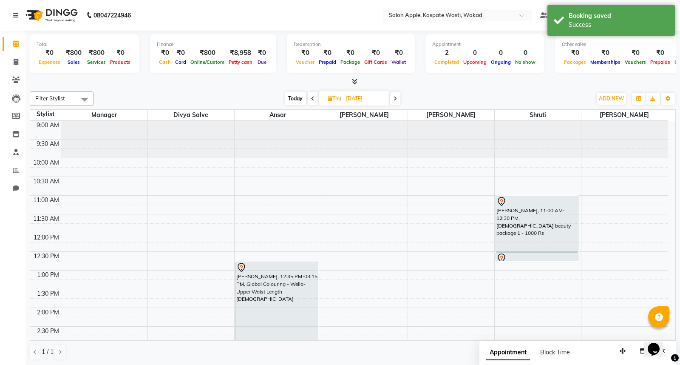
click at [309, 97] on span at bounding box center [313, 98] width 10 height 13
type input "[DATE]"
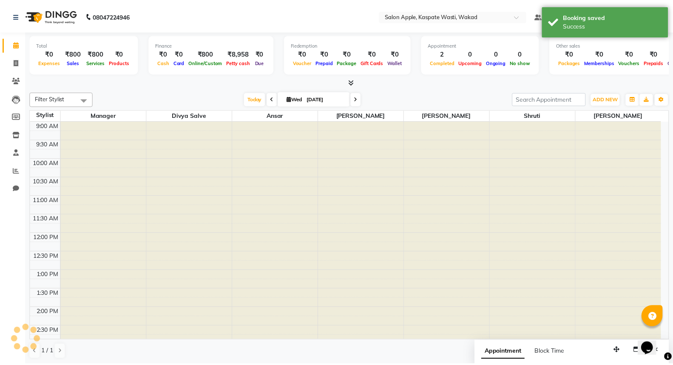
scroll to position [269, 0]
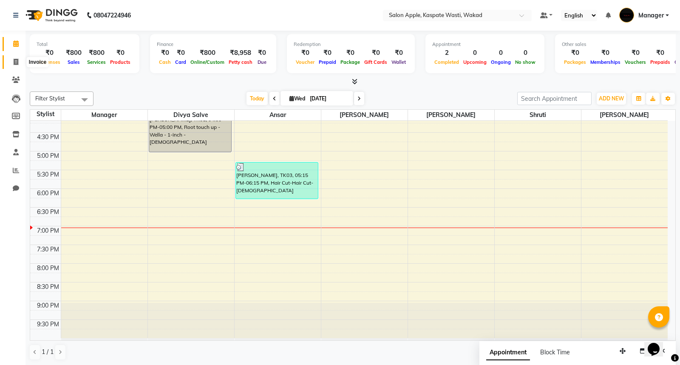
click at [17, 62] on icon at bounding box center [16, 62] width 5 height 6
select select "7956"
select select "service"
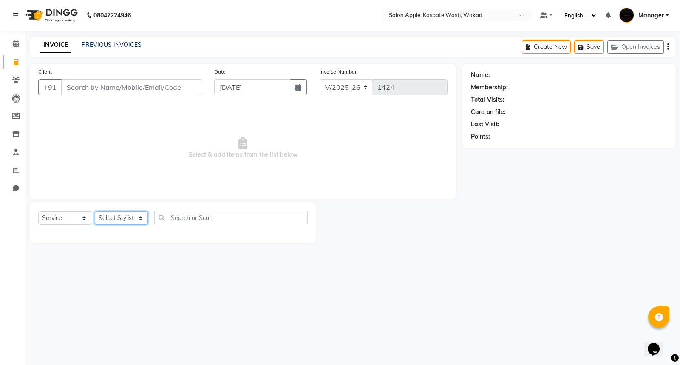
click at [147, 220] on select "Select Stylist Ansar Divya salve [PERSON_NAME] Manager [PERSON_NAME] [PERSON_NA…" at bounding box center [121, 217] width 53 height 13
select select "83985"
click at [95, 212] on select "Select Stylist Ansar Divya salve [PERSON_NAME] Manager [PERSON_NAME] [PERSON_NA…" at bounding box center [121, 217] width 53 height 13
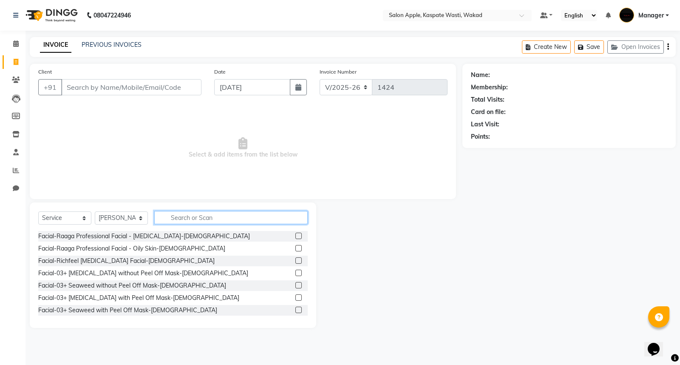
click at [191, 217] on input "text" at bounding box center [230, 217] width 153 height 13
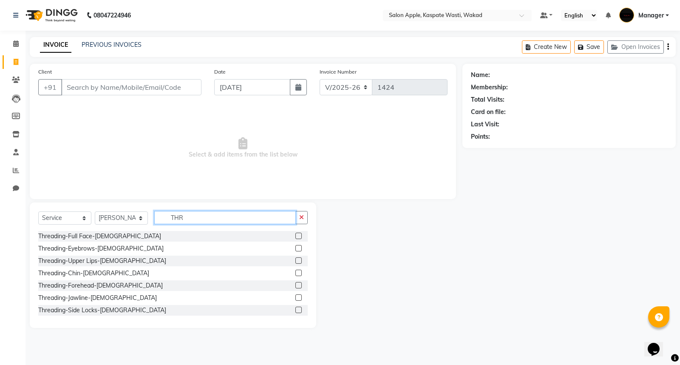
type input "THR"
click at [295, 245] on label at bounding box center [298, 248] width 6 height 6
click at [295, 246] on input "checkbox" at bounding box center [298, 249] width 6 height 6
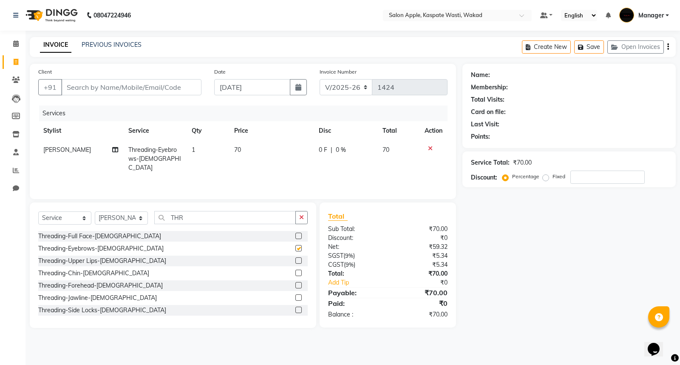
checkbox input "false"
click at [92, 88] on input "Client" at bounding box center [131, 87] width 140 height 16
click at [295, 260] on label at bounding box center [298, 260] width 6 height 6
click at [295, 260] on input "checkbox" at bounding box center [298, 261] width 6 height 6
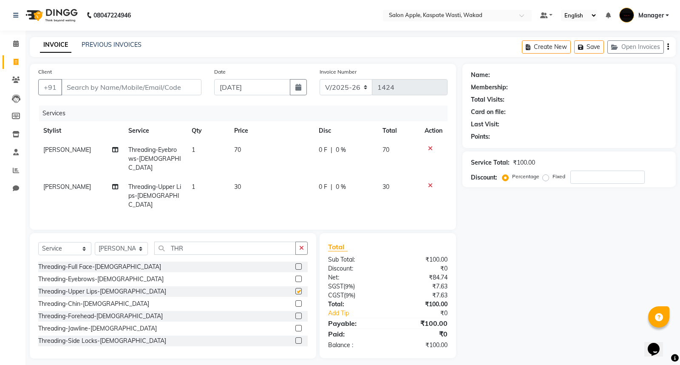
checkbox input "false"
click at [149, 86] on input "Client" at bounding box center [131, 87] width 140 height 16
type input "7"
type input "0"
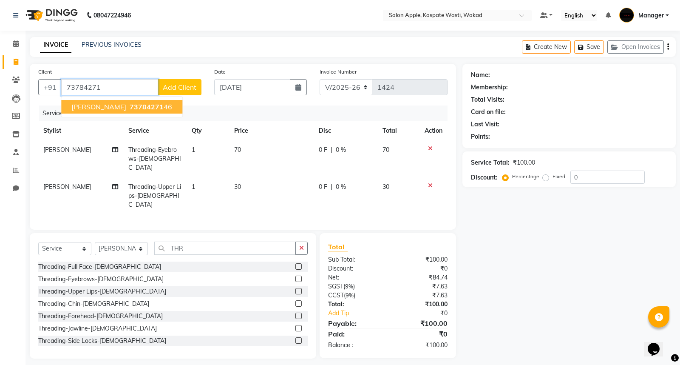
click at [130, 102] on span "73784271" at bounding box center [147, 106] width 34 height 9
type input "7378427146"
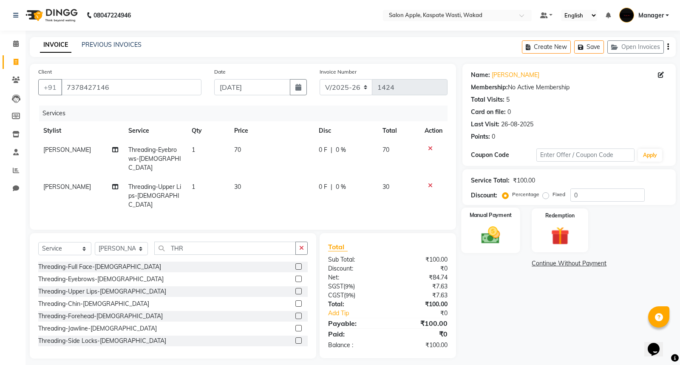
click at [483, 229] on img at bounding box center [491, 235] width 31 height 22
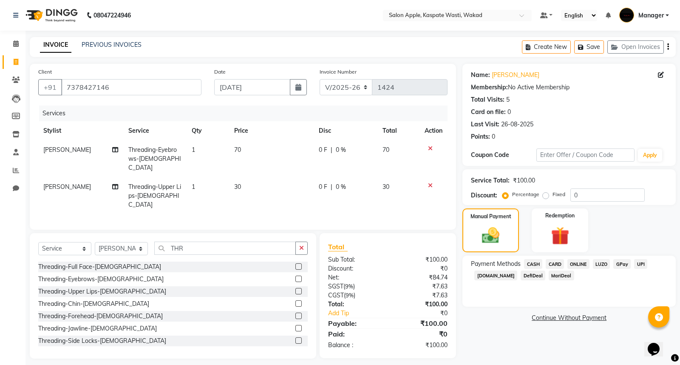
click at [582, 265] on span "ONLINE" at bounding box center [579, 264] width 22 height 10
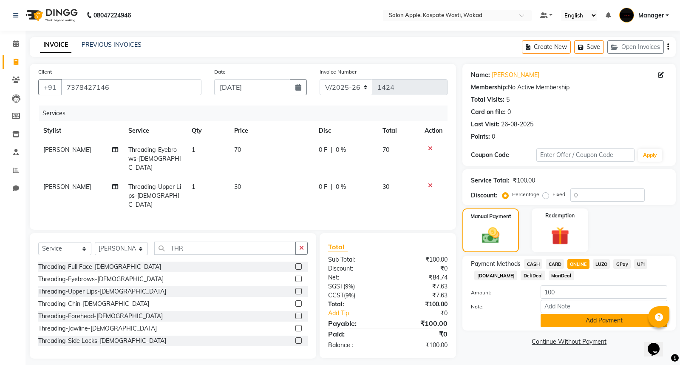
click at [577, 320] on button "Add Payment" at bounding box center [604, 320] width 127 height 13
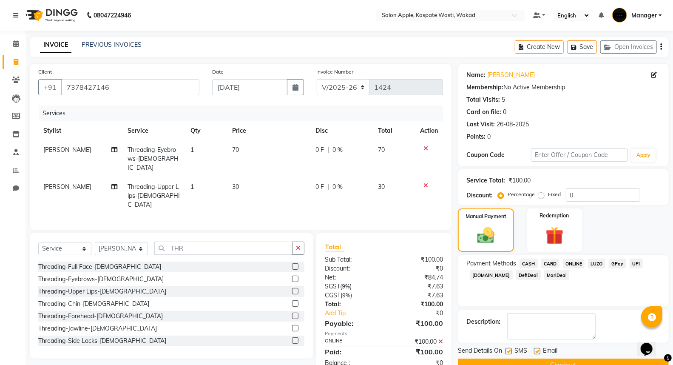
scroll to position [19, 0]
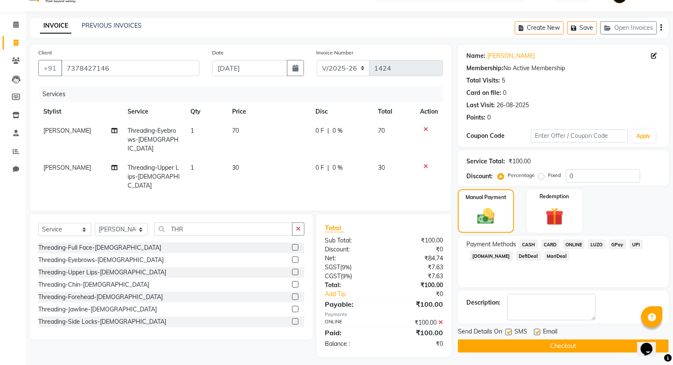
click at [567, 344] on button "Checkout" at bounding box center [563, 345] width 211 height 13
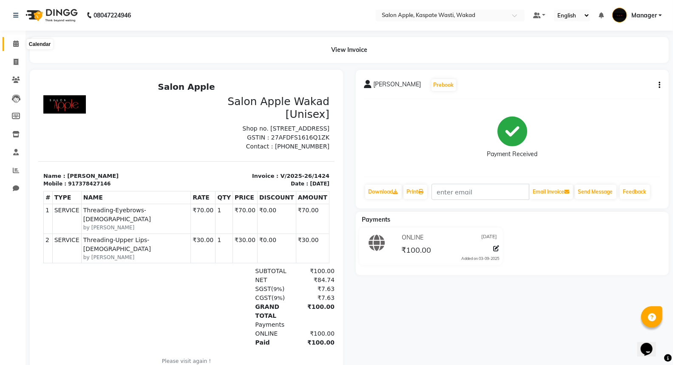
click at [18, 43] on icon at bounding box center [16, 43] width 6 height 6
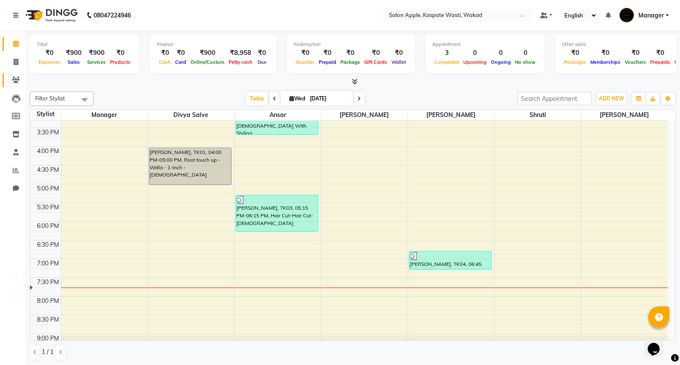
scroll to position [189, 0]
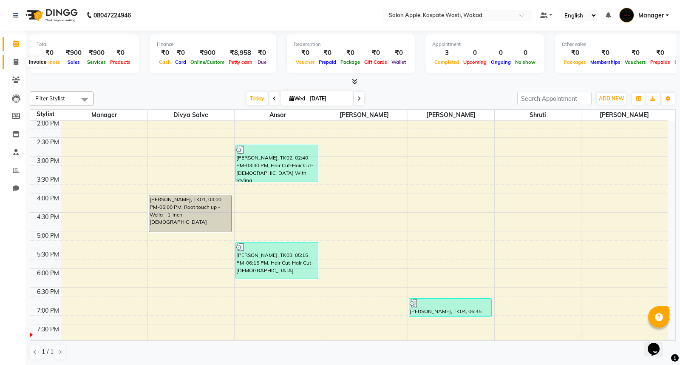
click at [17, 66] on span at bounding box center [16, 62] width 15 height 10
select select "service"
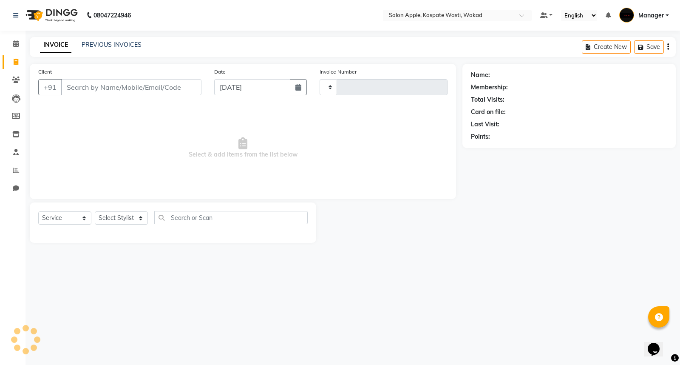
type input "1425"
select select "7956"
click at [117, 86] on input "Client" at bounding box center [131, 87] width 140 height 16
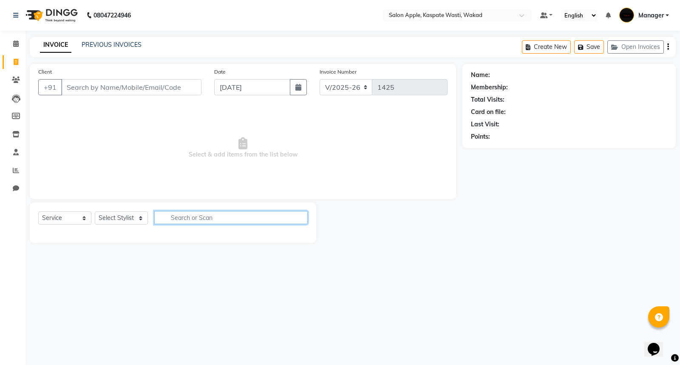
click at [186, 213] on input "text" at bounding box center [230, 217] width 153 height 13
click at [135, 217] on select "Select Stylist Ansar Divya salve [PERSON_NAME] Manager [PERSON_NAME] [PERSON_NA…" at bounding box center [121, 217] width 53 height 13
select select "79940"
click at [95, 212] on select "Select Stylist Ansar Divya salve [PERSON_NAME] Manager [PERSON_NAME] [PERSON_NA…" at bounding box center [121, 217] width 53 height 13
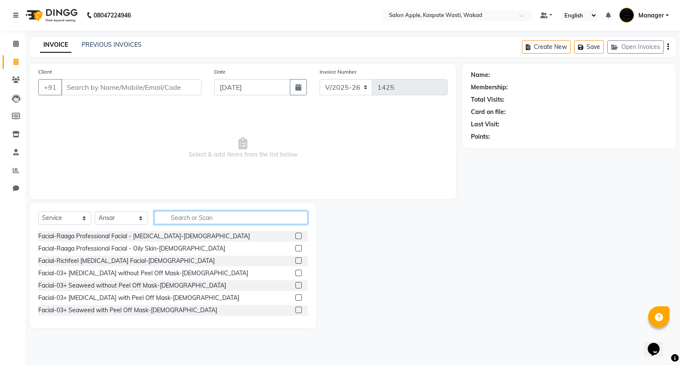
click at [193, 215] on input "text" at bounding box center [230, 217] width 153 height 13
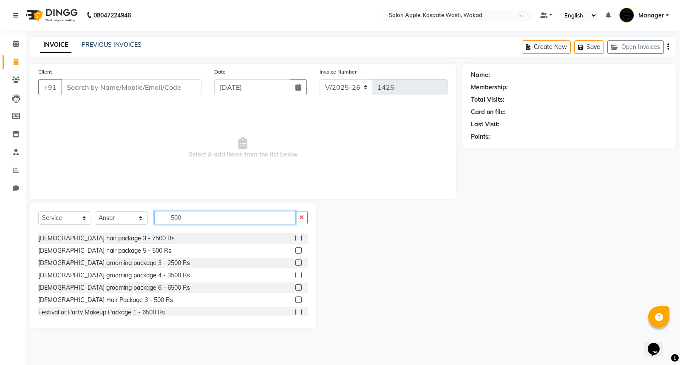
scroll to position [75, 0]
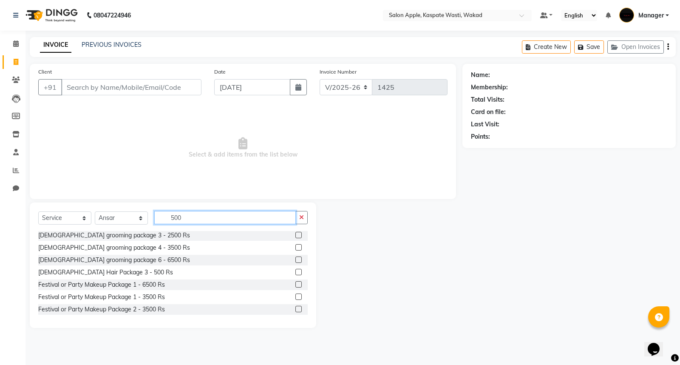
type input "500"
click at [295, 273] on label at bounding box center [298, 272] width 6 height 6
click at [295, 273] on input "checkbox" at bounding box center [298, 273] width 6 height 6
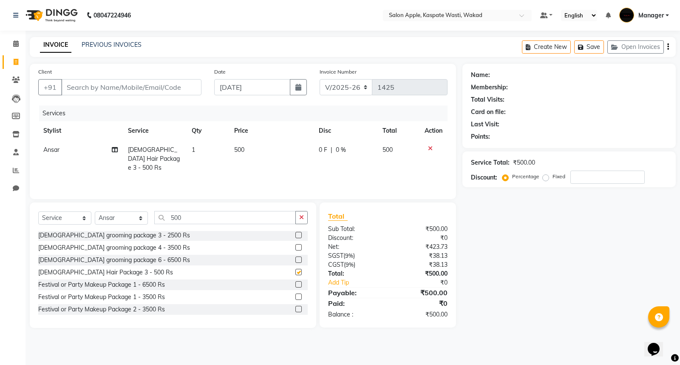
checkbox input "false"
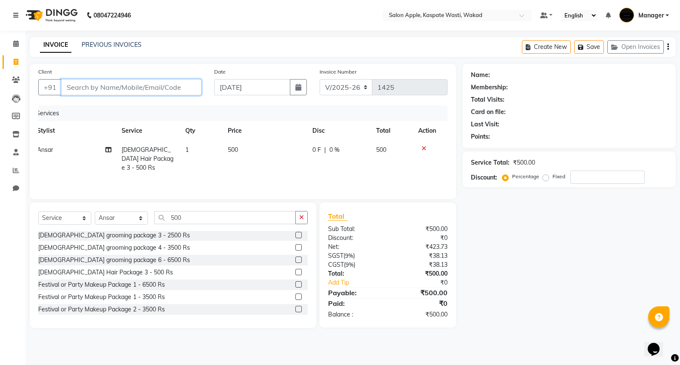
click at [184, 83] on input "Client" at bounding box center [131, 87] width 140 height 16
type input "8"
type input "0"
type input "8879090487"
click at [178, 86] on span "Add Client" at bounding box center [180, 87] width 34 height 9
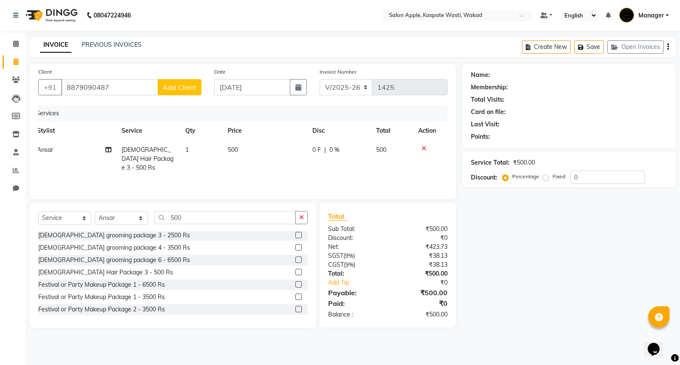
select select "22"
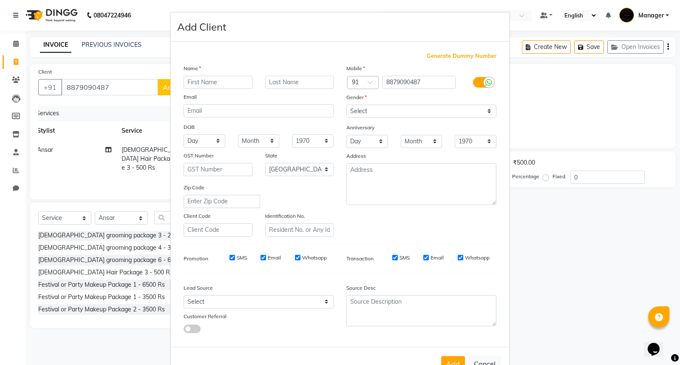
click at [217, 82] on input "text" at bounding box center [218, 82] width 69 height 13
type input "c"
type input "Chadrashekhar"
click at [271, 81] on input "text" at bounding box center [299, 82] width 69 height 13
type input "Sahu"
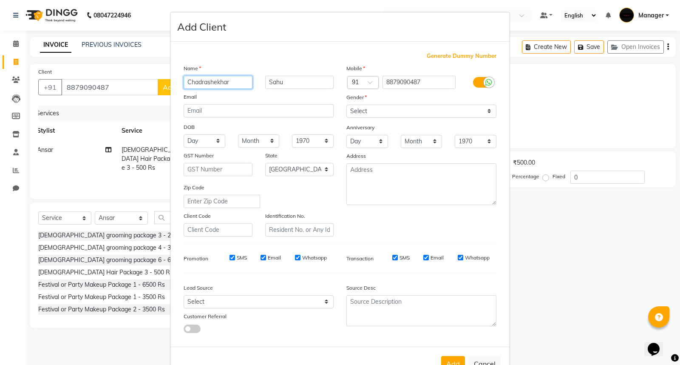
click at [193, 82] on input "Chadrashekhar" at bounding box center [218, 82] width 69 height 13
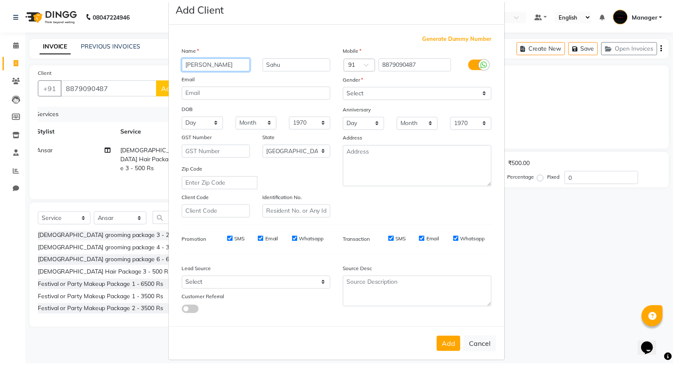
scroll to position [28, 0]
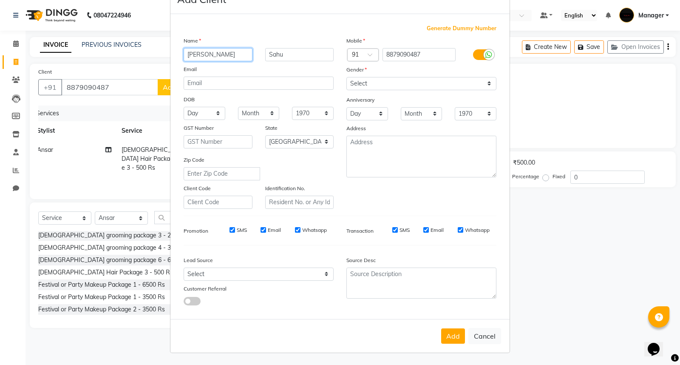
type input "[PERSON_NAME]"
click at [409, 79] on select "Select [DEMOGRAPHIC_DATA] [DEMOGRAPHIC_DATA] Other Prefer Not To Say" at bounding box center [421, 83] width 150 height 13
select select "[DEMOGRAPHIC_DATA]"
click at [346, 77] on select "Select [DEMOGRAPHIC_DATA] [DEMOGRAPHIC_DATA] Other Prefer Not To Say" at bounding box center [421, 83] width 150 height 13
click at [445, 332] on button "Add" at bounding box center [453, 335] width 24 height 15
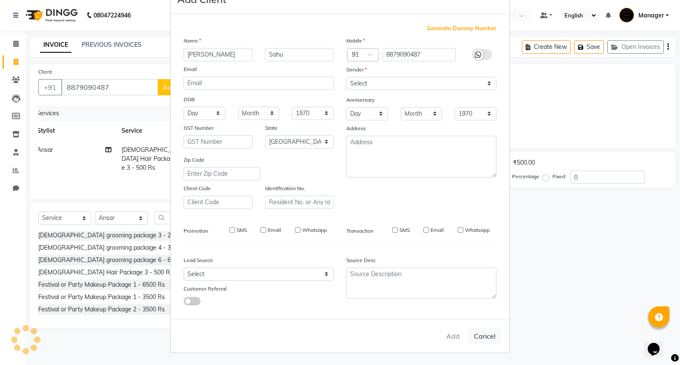
select select
select select "null"
select select
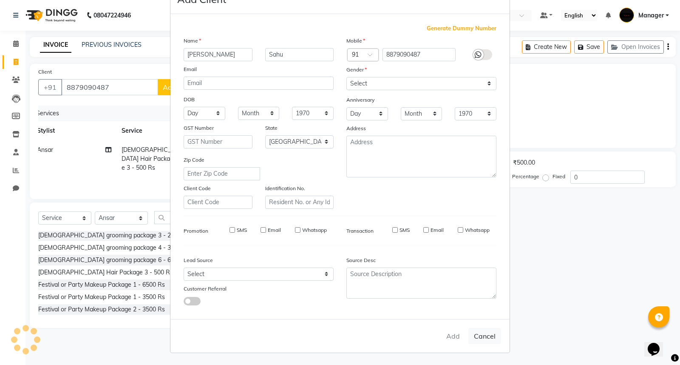
select select
checkbox input "false"
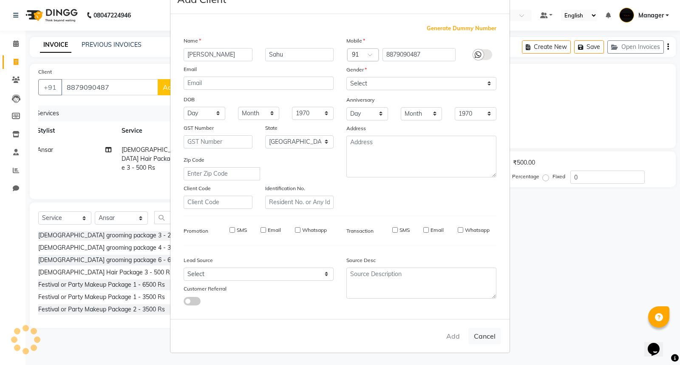
checkbox input "false"
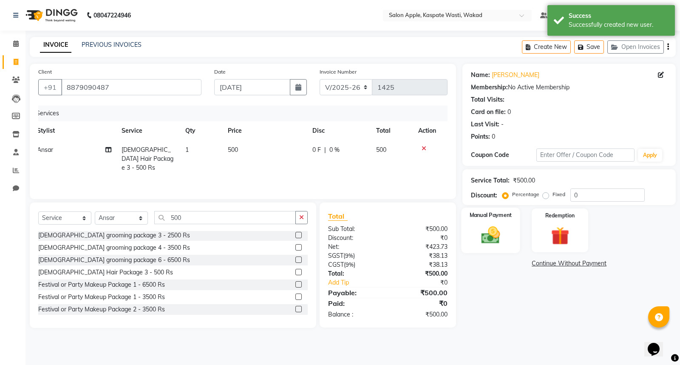
click at [489, 235] on img at bounding box center [491, 235] width 31 height 22
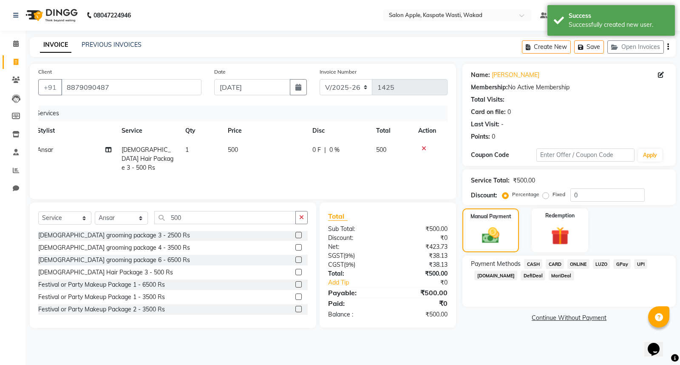
click at [576, 262] on span "ONLINE" at bounding box center [579, 264] width 22 height 10
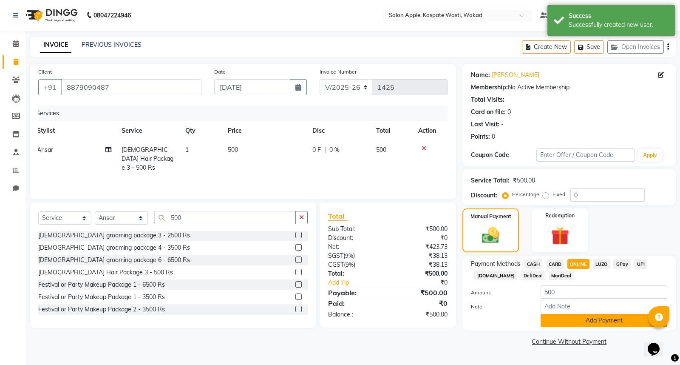
click at [577, 325] on button "Add Payment" at bounding box center [604, 320] width 127 height 13
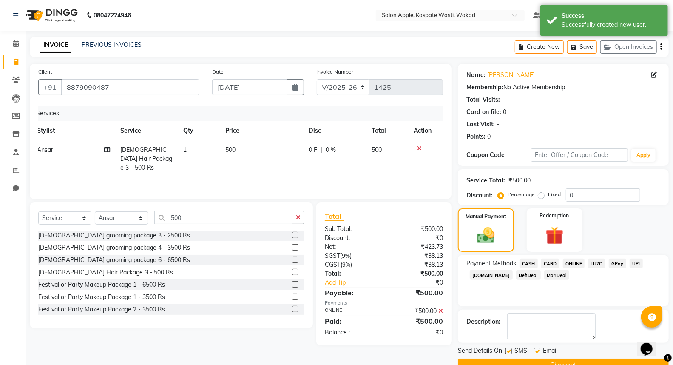
scroll to position [19, 0]
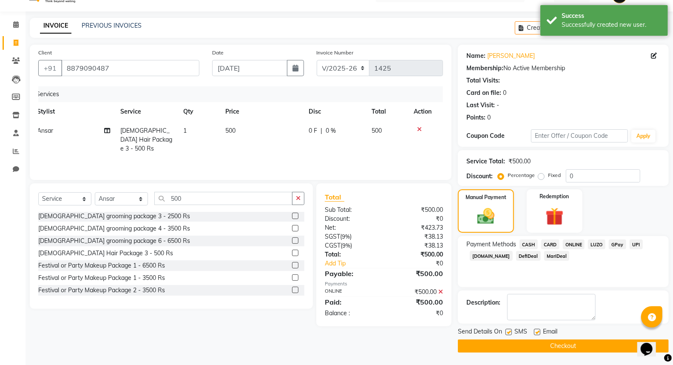
click at [576, 344] on button "Checkout" at bounding box center [563, 345] width 211 height 13
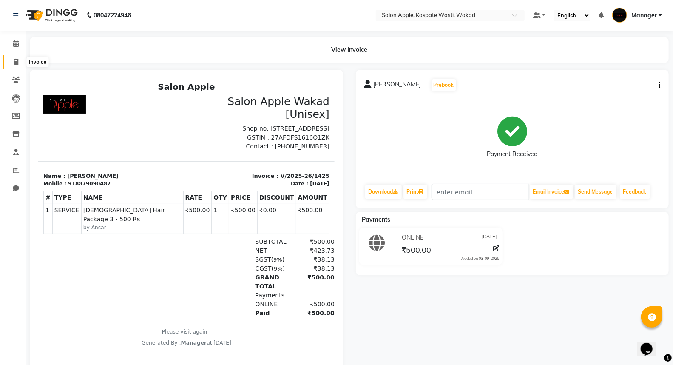
click at [18, 60] on icon at bounding box center [16, 62] width 5 height 6
select select "service"
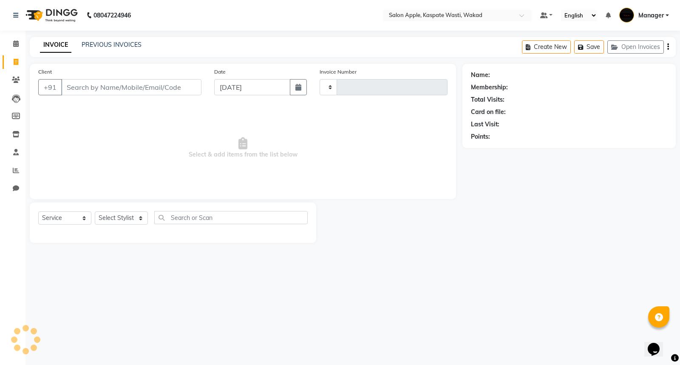
type input "1426"
select select "7956"
click at [128, 217] on select "Select Stylist Ansar Divya salve [PERSON_NAME] Manager [PERSON_NAME] [PERSON_NA…" at bounding box center [121, 217] width 53 height 13
select select "83985"
click at [95, 212] on select "Select Stylist Ansar Divya salve [PERSON_NAME] Manager [PERSON_NAME] [PERSON_NA…" at bounding box center [121, 217] width 53 height 13
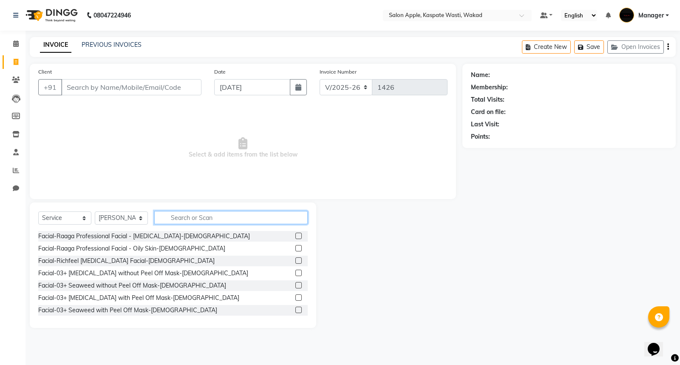
click at [177, 216] on input "text" at bounding box center [230, 217] width 153 height 13
type input "2g"
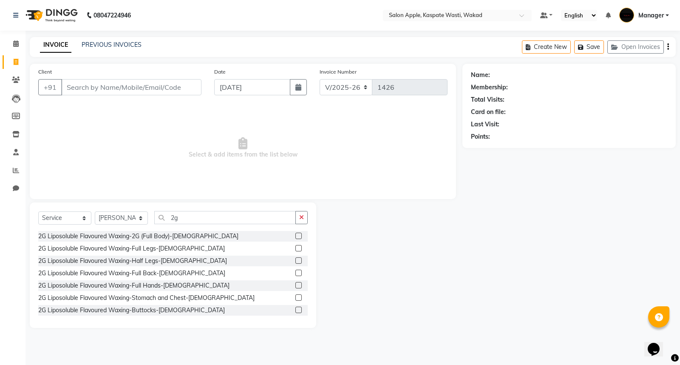
click at [295, 259] on label at bounding box center [298, 260] width 6 height 6
click at [295, 259] on input "checkbox" at bounding box center [298, 261] width 6 height 6
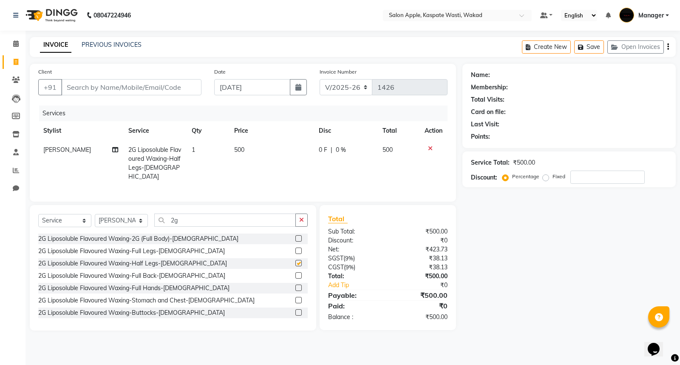
checkbox input "false"
click at [295, 286] on label at bounding box center [298, 287] width 6 height 6
click at [295, 286] on input "checkbox" at bounding box center [298, 288] width 6 height 6
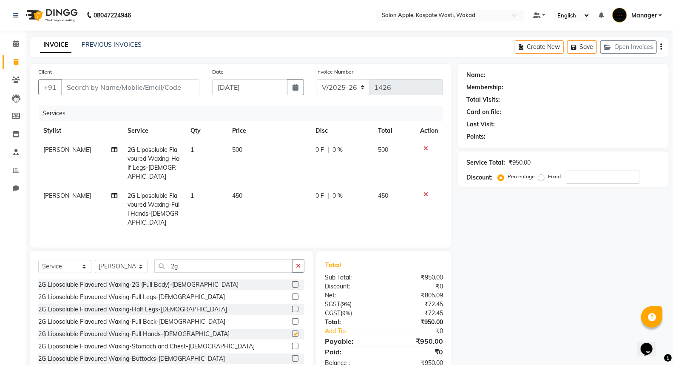
checkbox input "false"
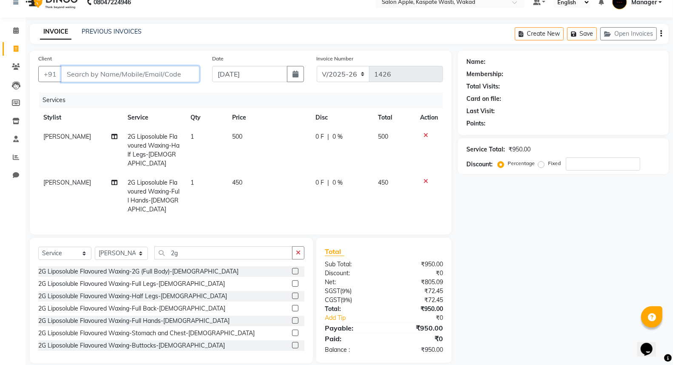
click at [143, 74] on input "Client" at bounding box center [130, 74] width 138 height 16
type input "7"
type input "0"
type input "7"
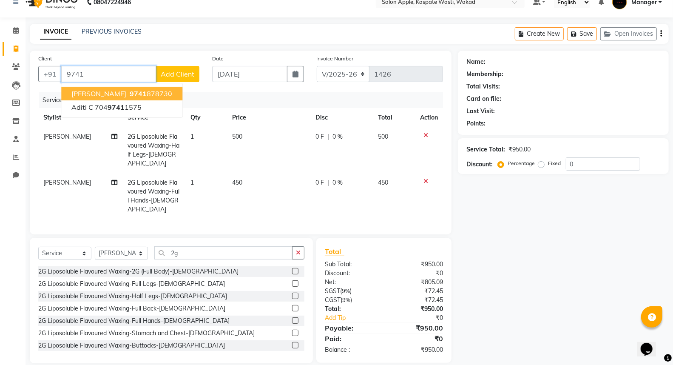
click at [137, 94] on ngb-highlight "9741 878730" at bounding box center [150, 93] width 44 height 9
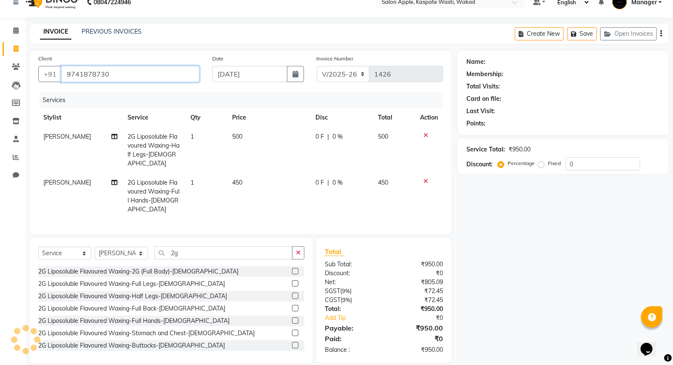
type input "9741878730"
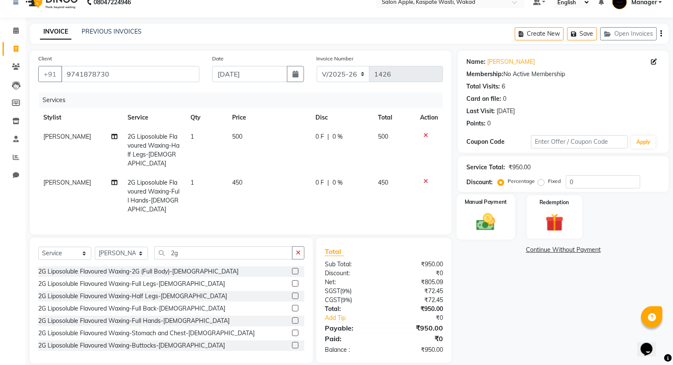
click at [483, 222] on img at bounding box center [486, 222] width 30 height 22
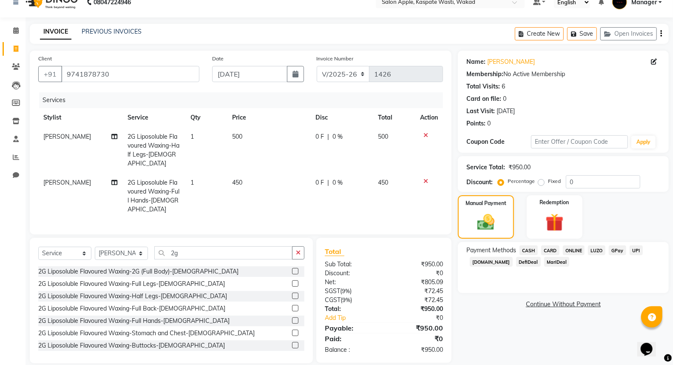
click at [572, 252] on span "ONLINE" at bounding box center [574, 250] width 22 height 10
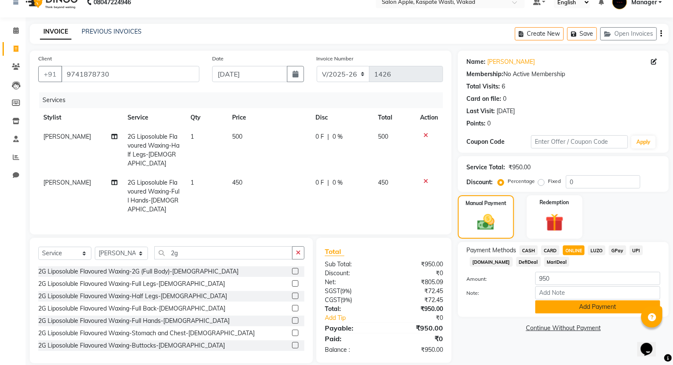
click at [591, 307] on button "Add Payment" at bounding box center [597, 306] width 125 height 13
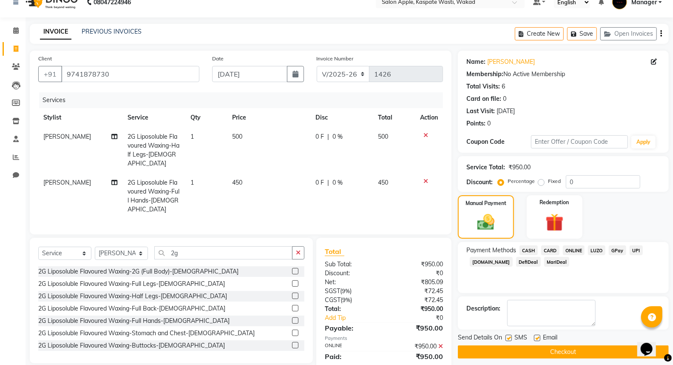
scroll to position [31, 0]
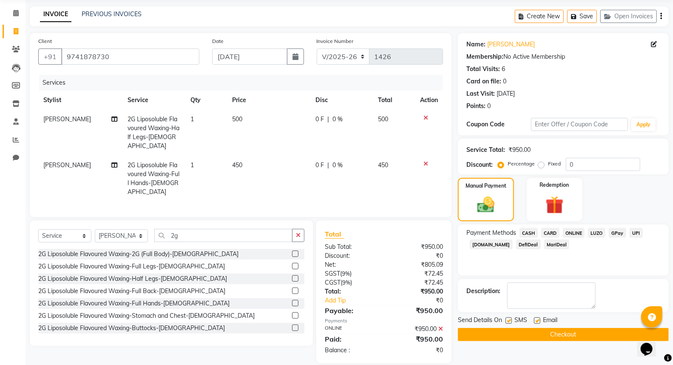
click at [583, 335] on button "Checkout" at bounding box center [563, 334] width 211 height 13
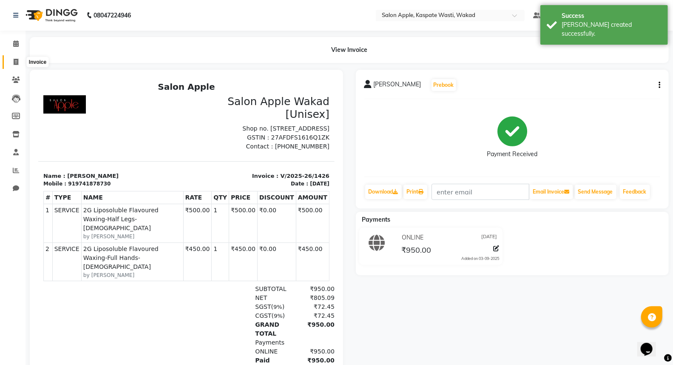
click at [18, 65] on span at bounding box center [16, 62] width 15 height 10
select select "7956"
select select "service"
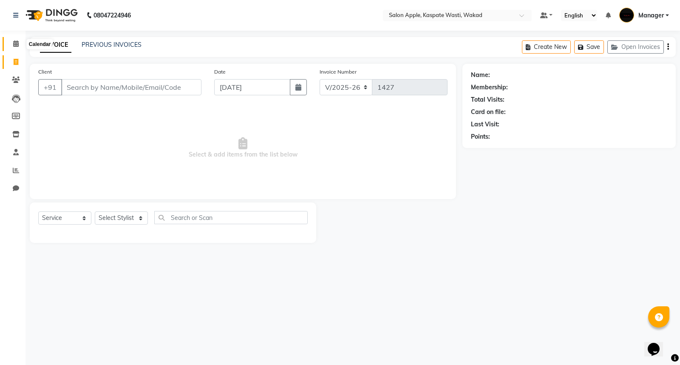
click at [11, 43] on span at bounding box center [16, 44] width 15 height 10
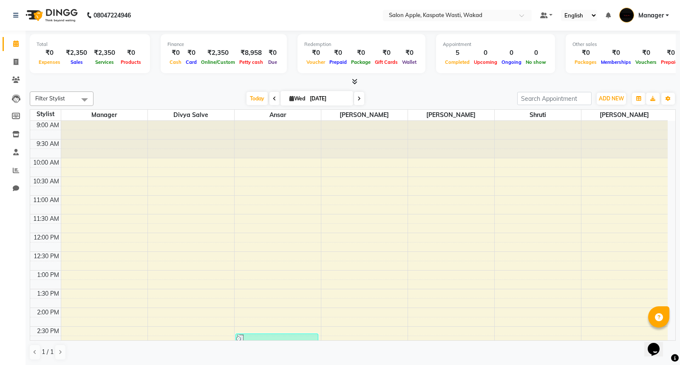
scroll to position [269, 0]
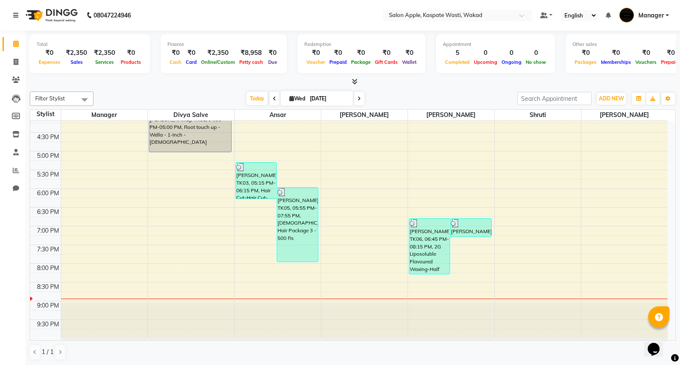
click at [323, 84] on div at bounding box center [353, 81] width 646 height 9
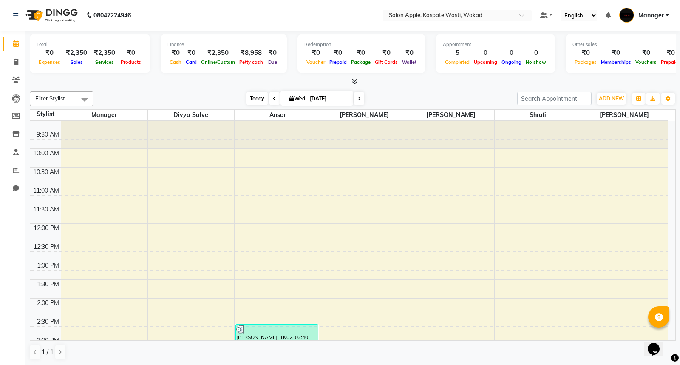
scroll to position [0, 0]
